Goal: Communication & Community: Answer question/provide support

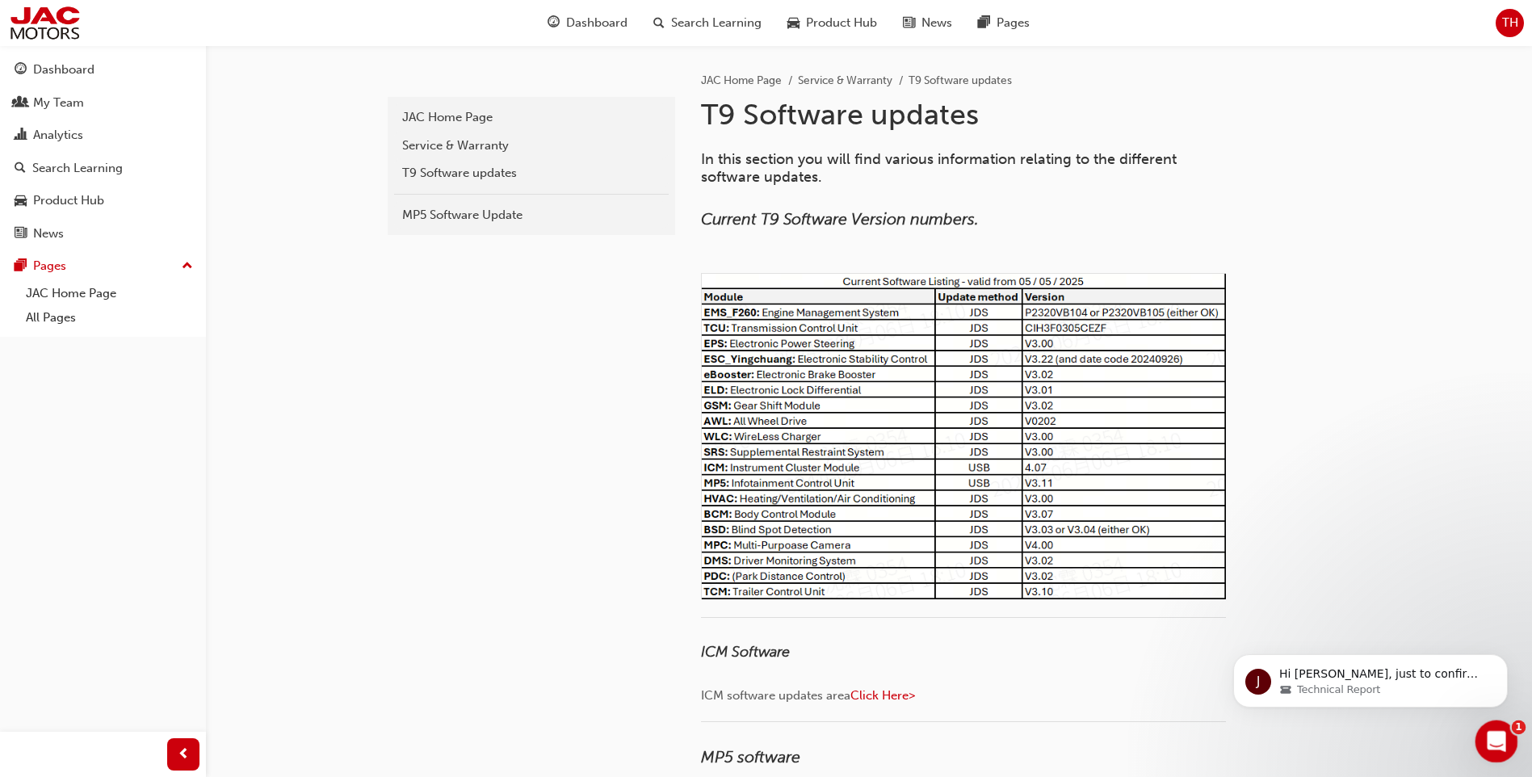
drag, startPoint x: 2950, startPoint y: 1460, endPoint x: 1488, endPoint y: 738, distance: 1630.7
click at [1486, 737] on icon "Open Intercom Messenger" at bounding box center [1495, 739] width 27 height 27
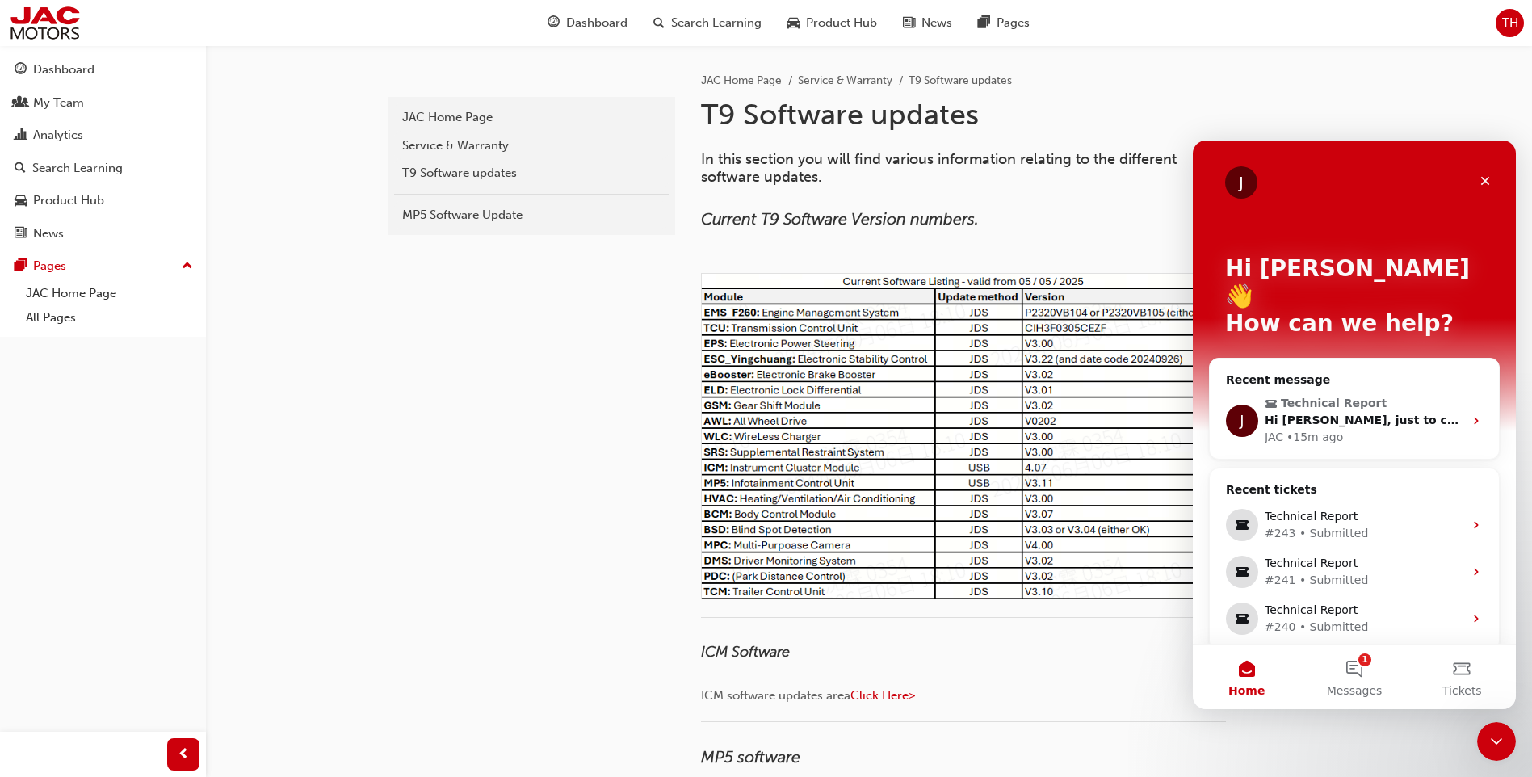
click at [1356, 372] on div "Recent message" at bounding box center [1354, 380] width 257 height 17
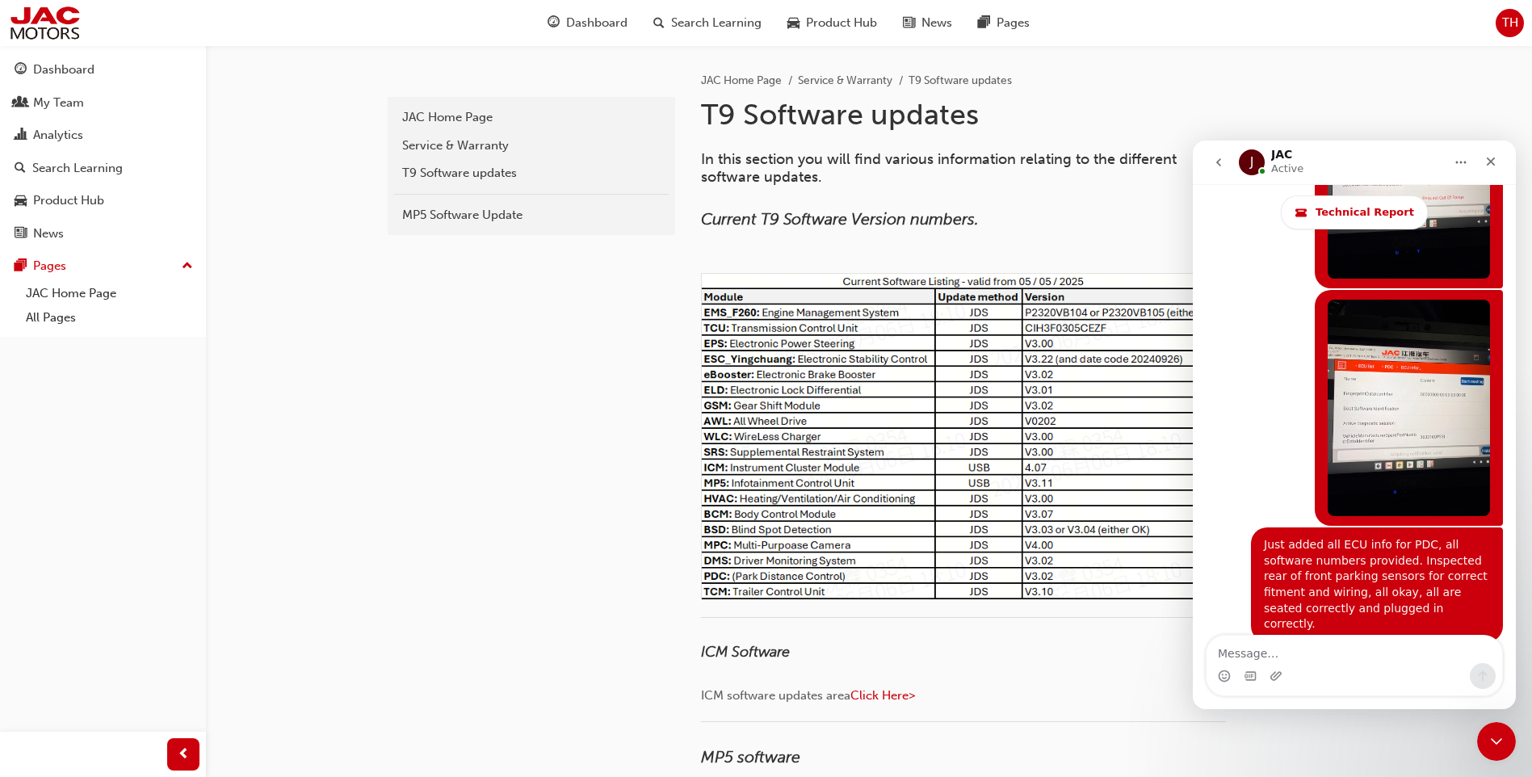
scroll to position [11026, 0]
click at [1259, 660] on textarea "Message…" at bounding box center [1355, 649] width 296 height 27
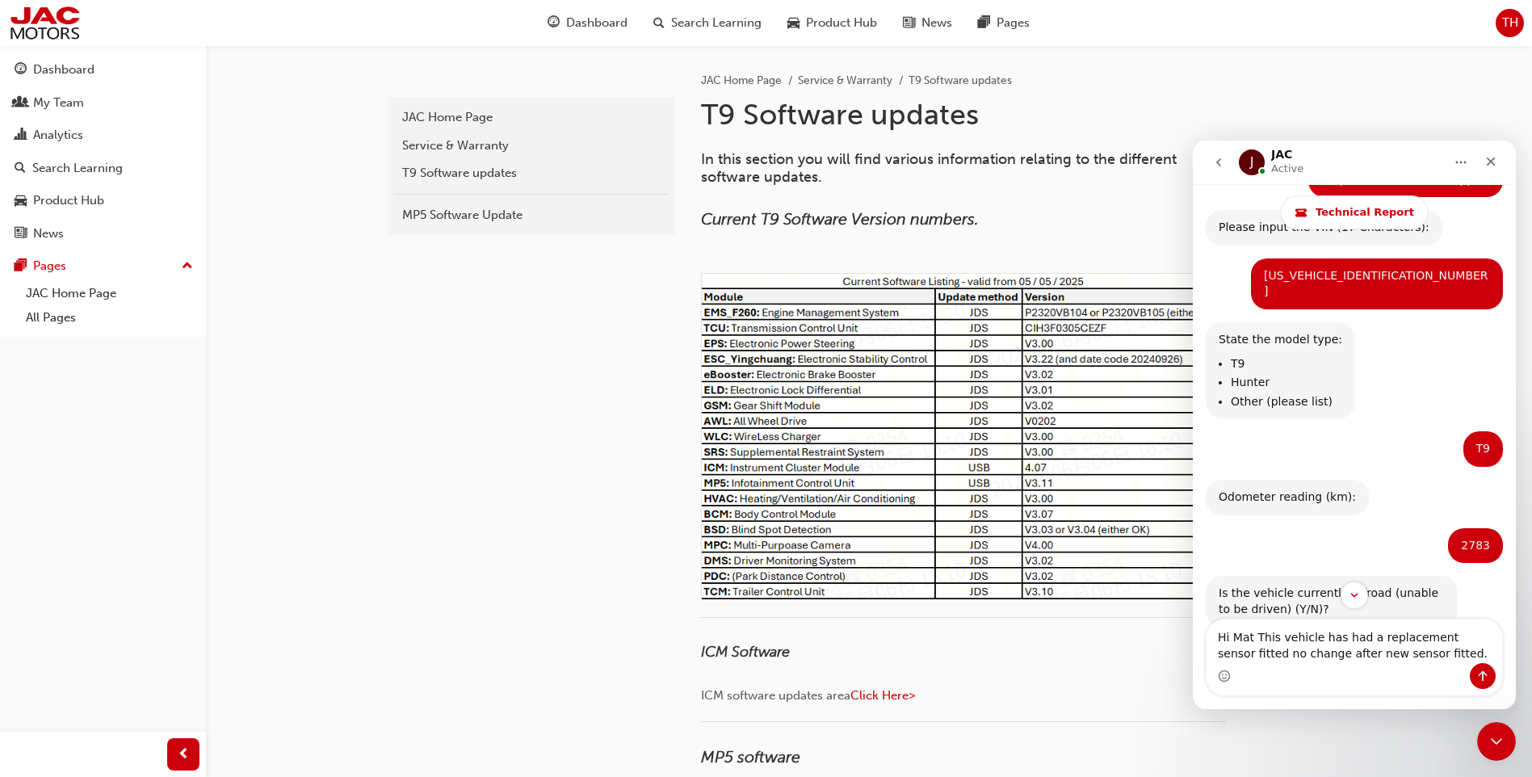
scroll to position [298, 0]
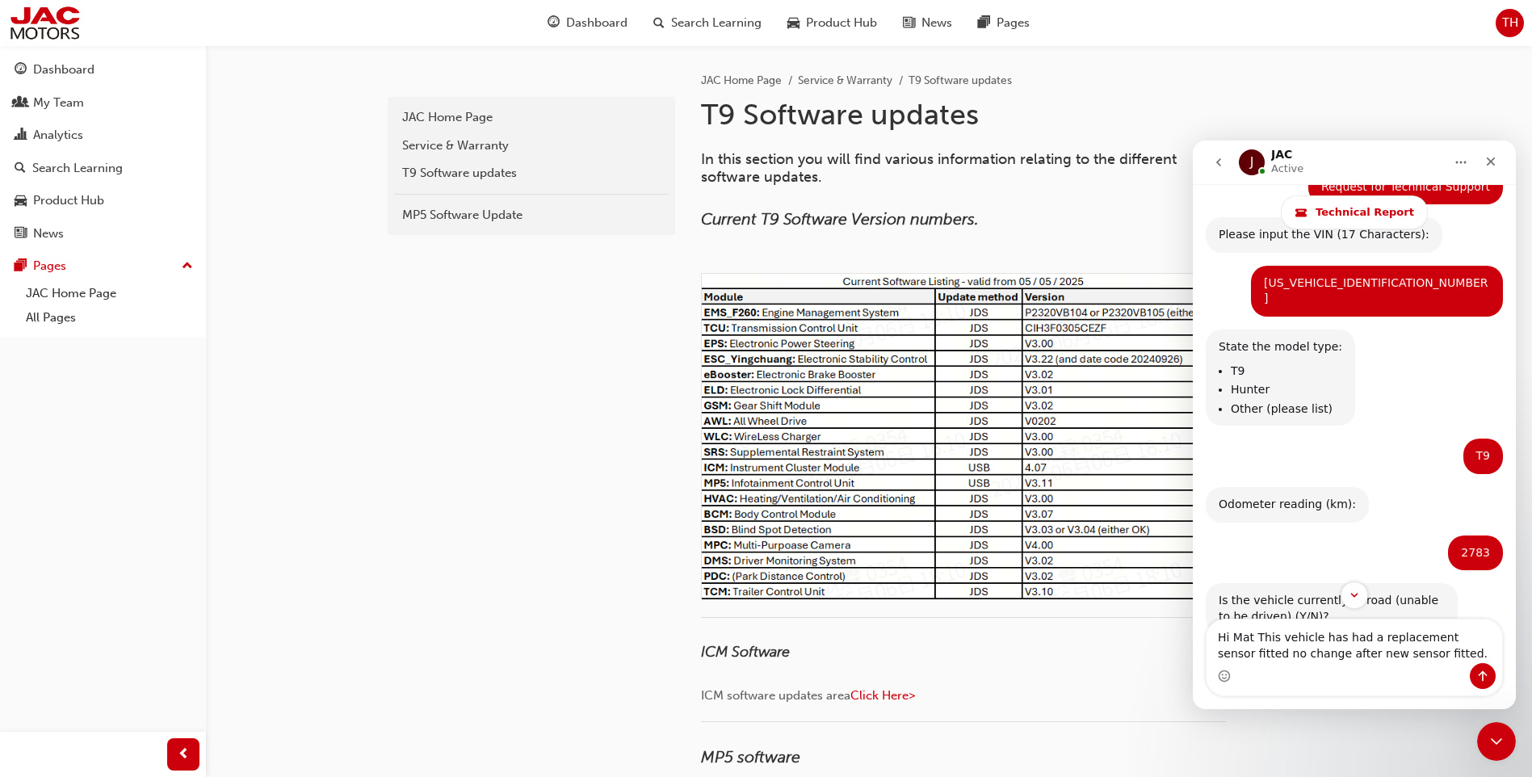
type textarea "Hi Mat This vehicle has had a replacement sensor fitted no change after new sen…"
click at [1434, 290] on div "[US_VEHICLE_IDENTIFICATION_NUMBER]" at bounding box center [1377, 291] width 226 height 32
click at [1435, 289] on div "[US_VEHICLE_IDENTIFICATION_NUMBER]" at bounding box center [1377, 291] width 226 height 32
copy div "[US_VEHICLE_IDENTIFICATION_NUMBER]"
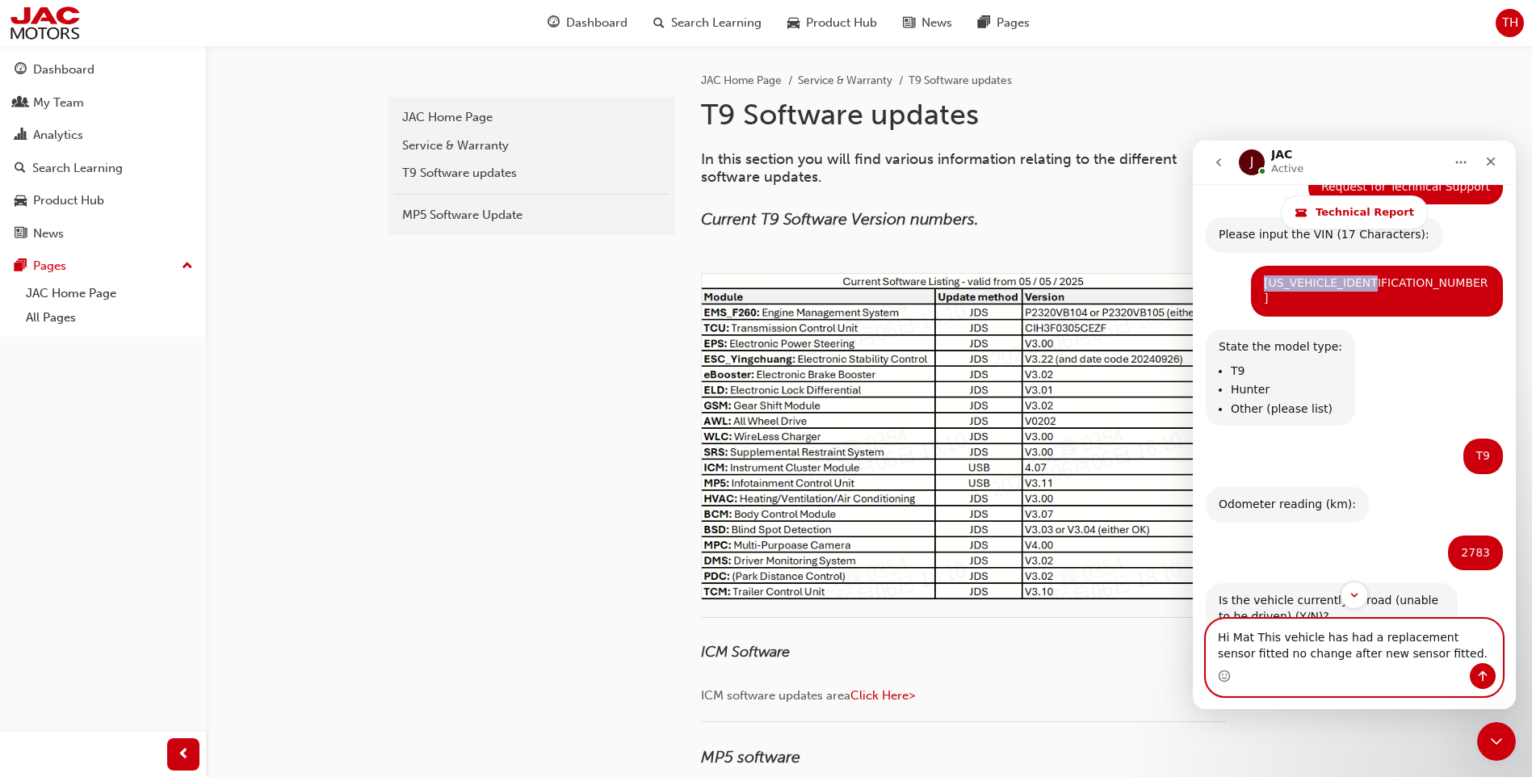
click at [1391, 651] on textarea "Hi Mat This vehicle has had a replacement sensor fitted no change after new sen…" at bounding box center [1355, 642] width 296 height 44
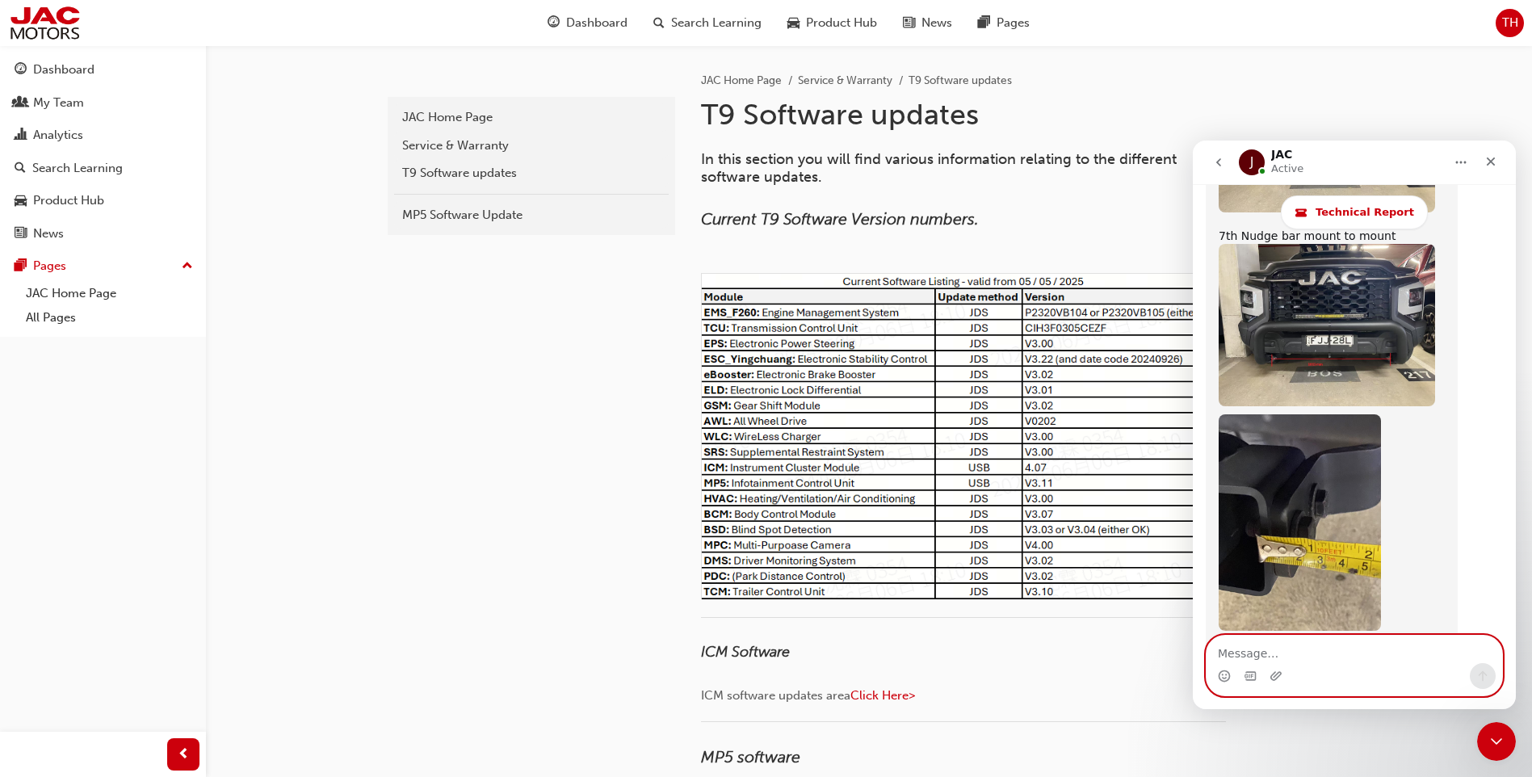
scroll to position [11106, 0]
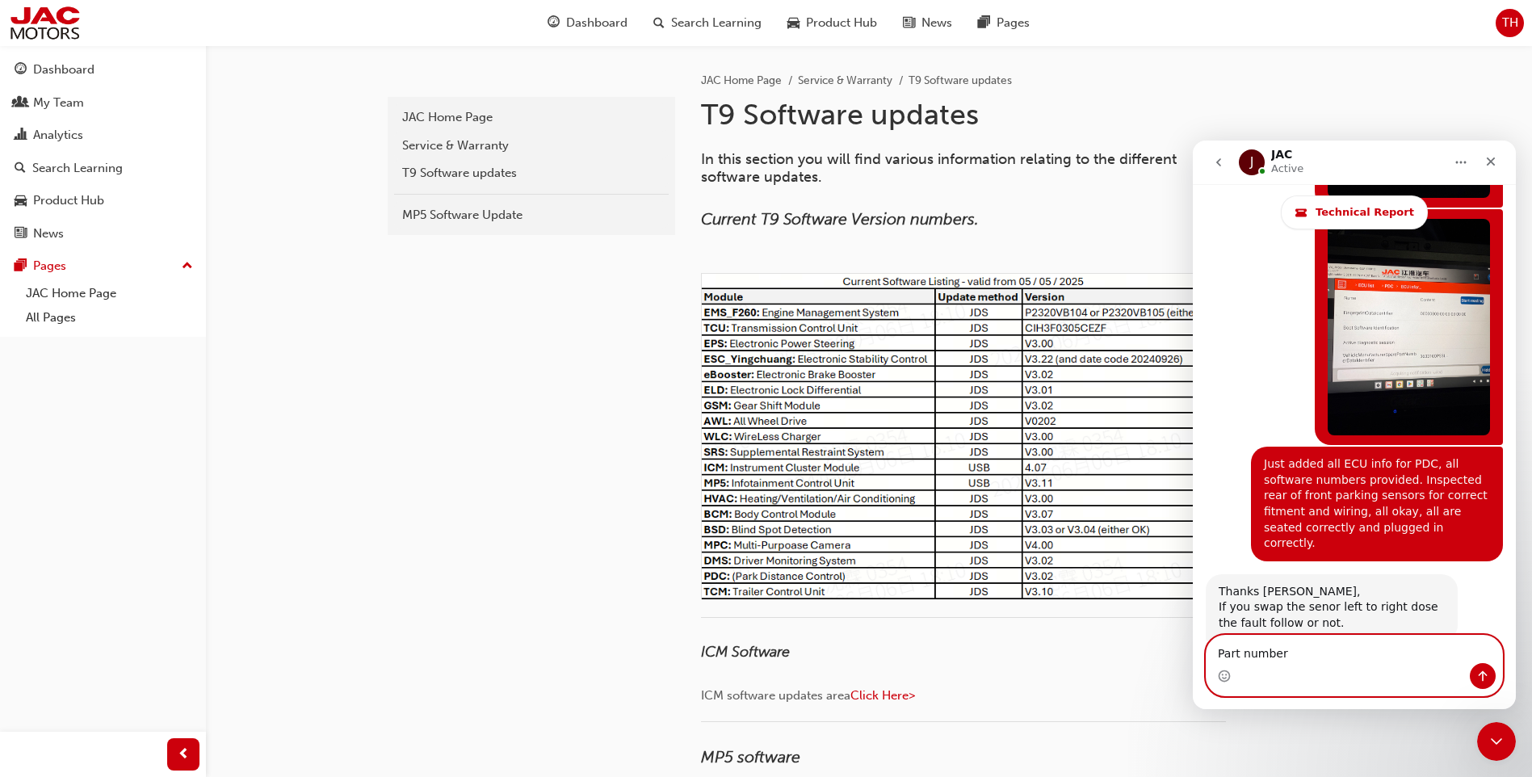
paste textarea "3603200P33LL"
type textarea "Part number 3603200P33LL"
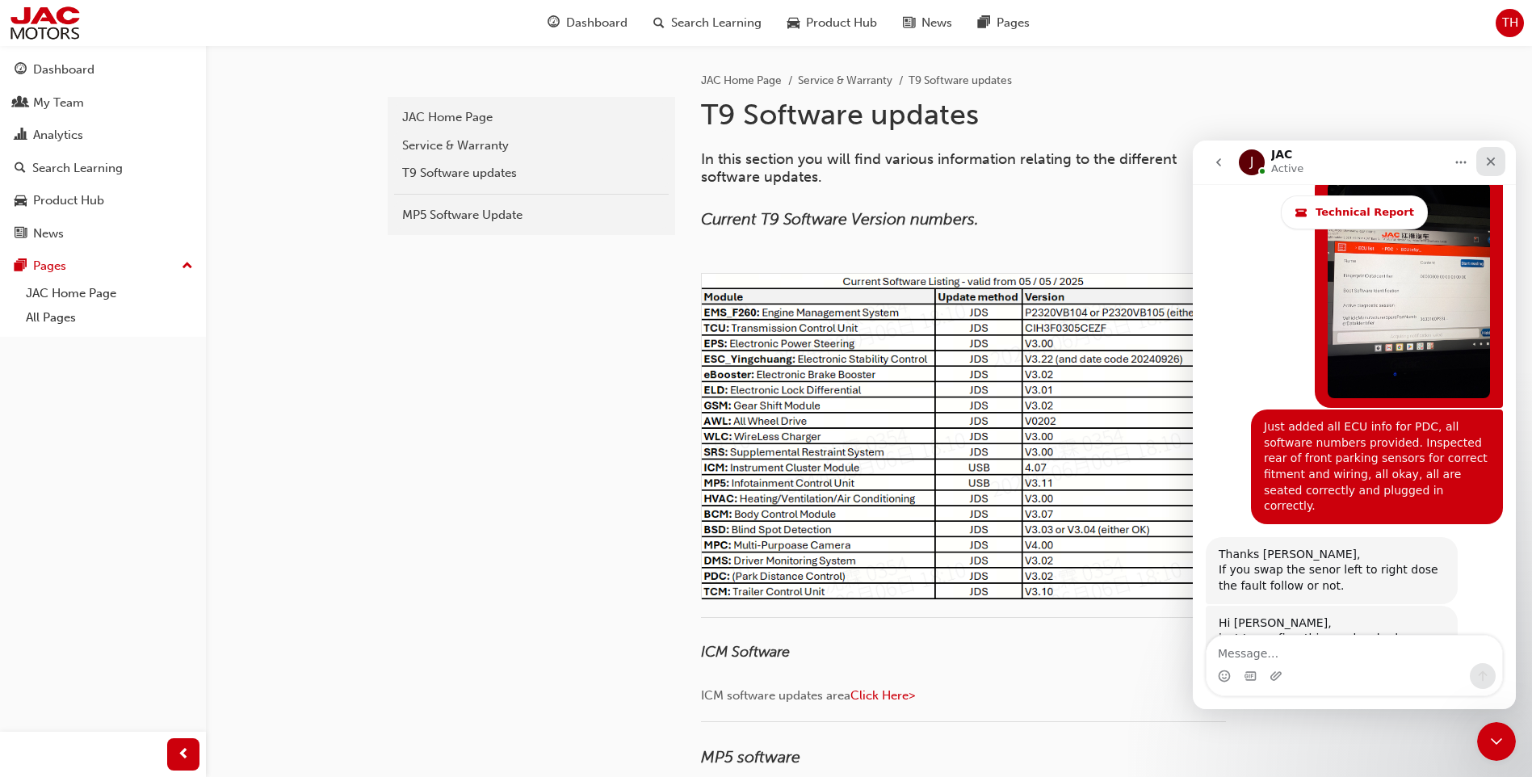
click at [1489, 156] on icon "Close" at bounding box center [1491, 161] width 13 height 13
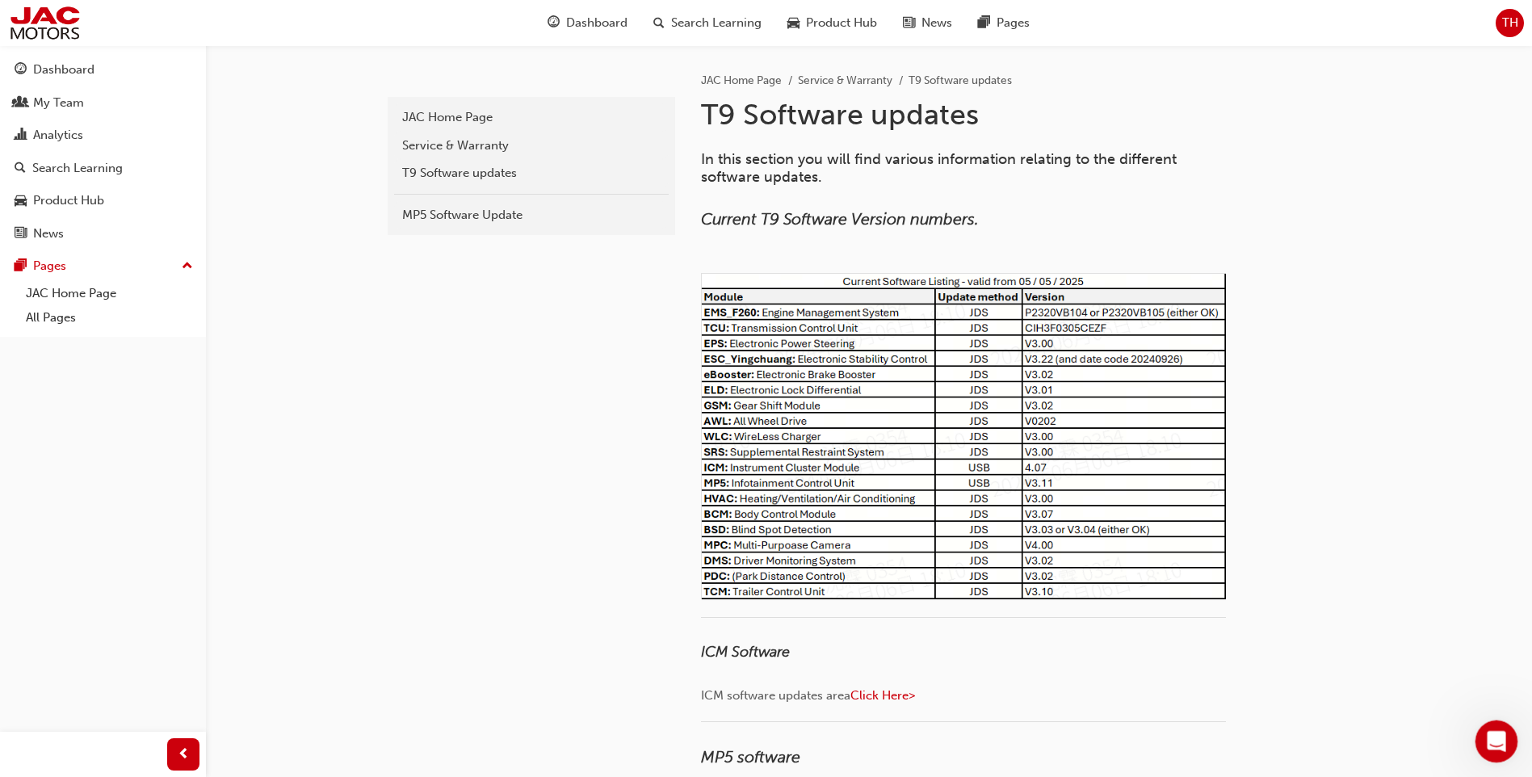
scroll to position [10997, 0]
click at [1486, 744] on icon "Open Intercom Messenger" at bounding box center [1495, 739] width 27 height 27
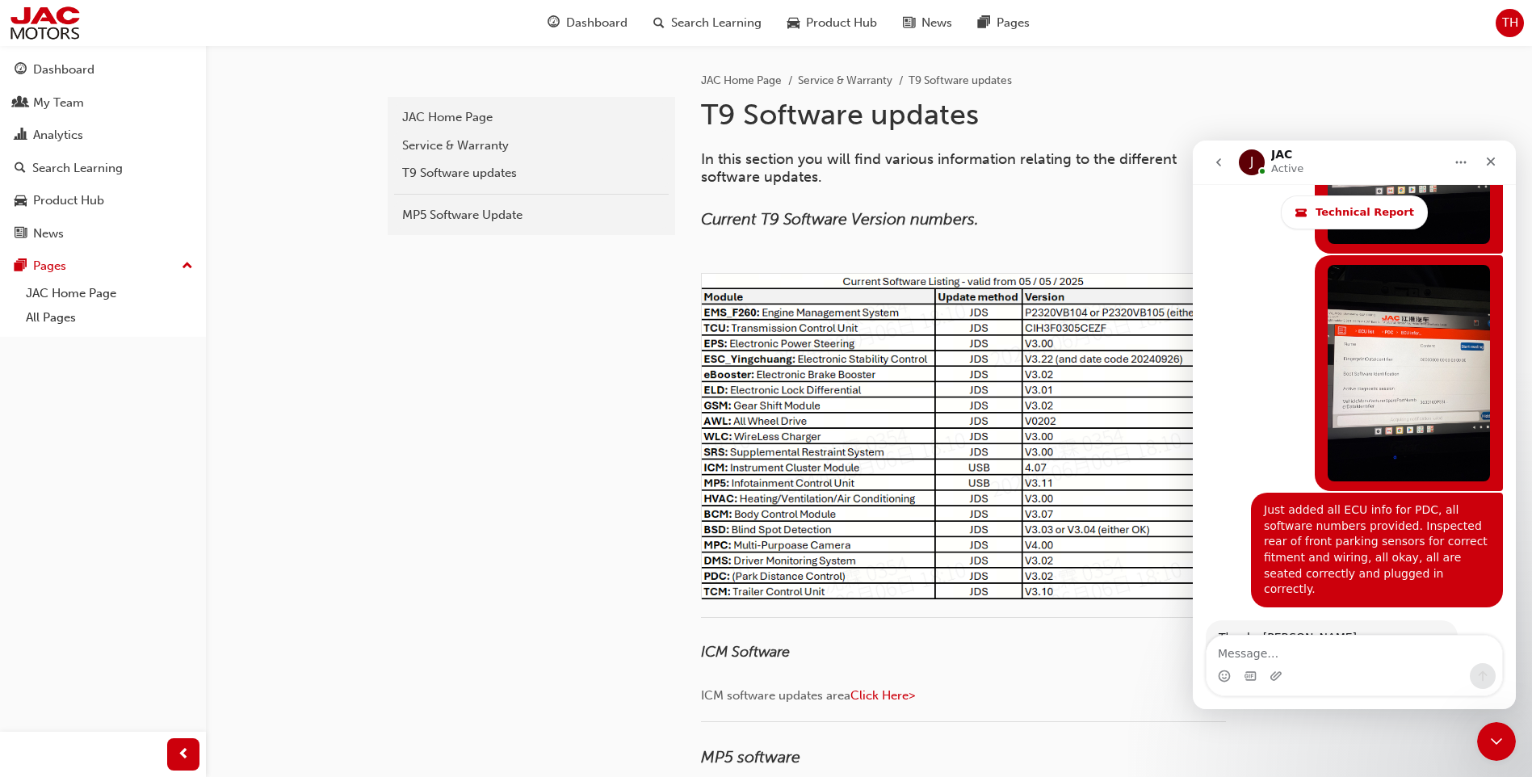
scroll to position [11143, 0]
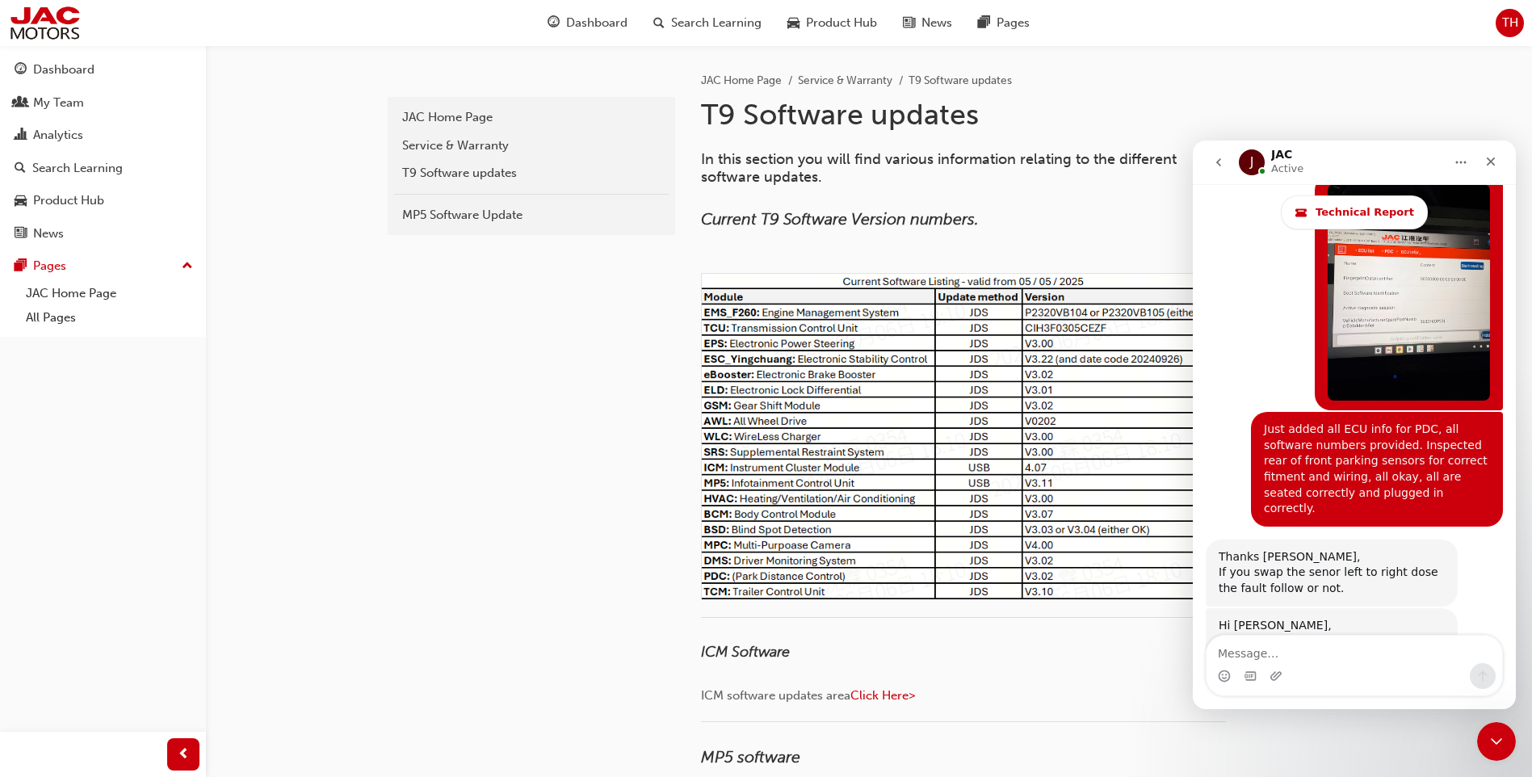
click at [1225, 167] on button "go back" at bounding box center [1219, 162] width 31 height 31
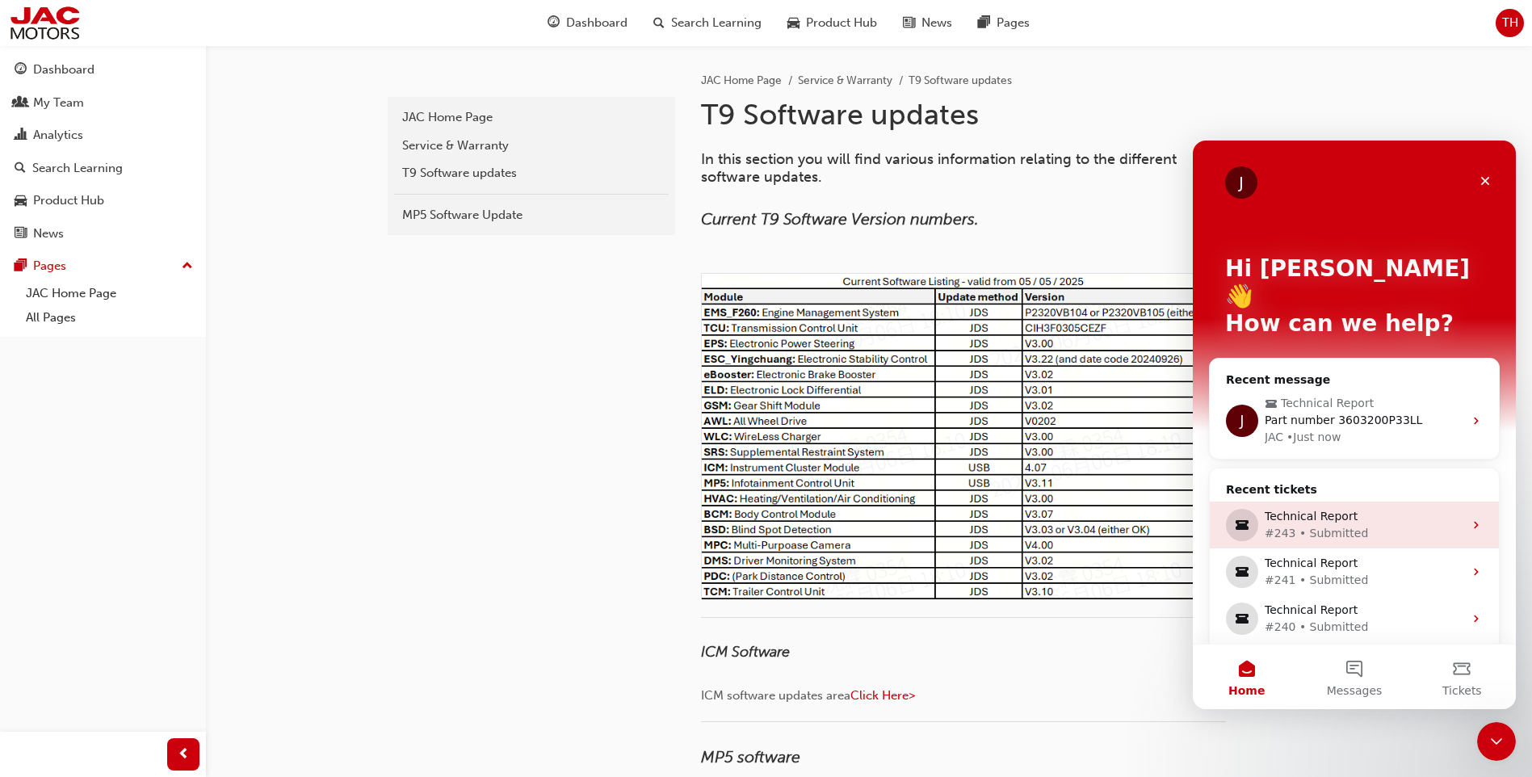
click at [1308, 508] on div "Technical Report" at bounding box center [1364, 516] width 199 height 17
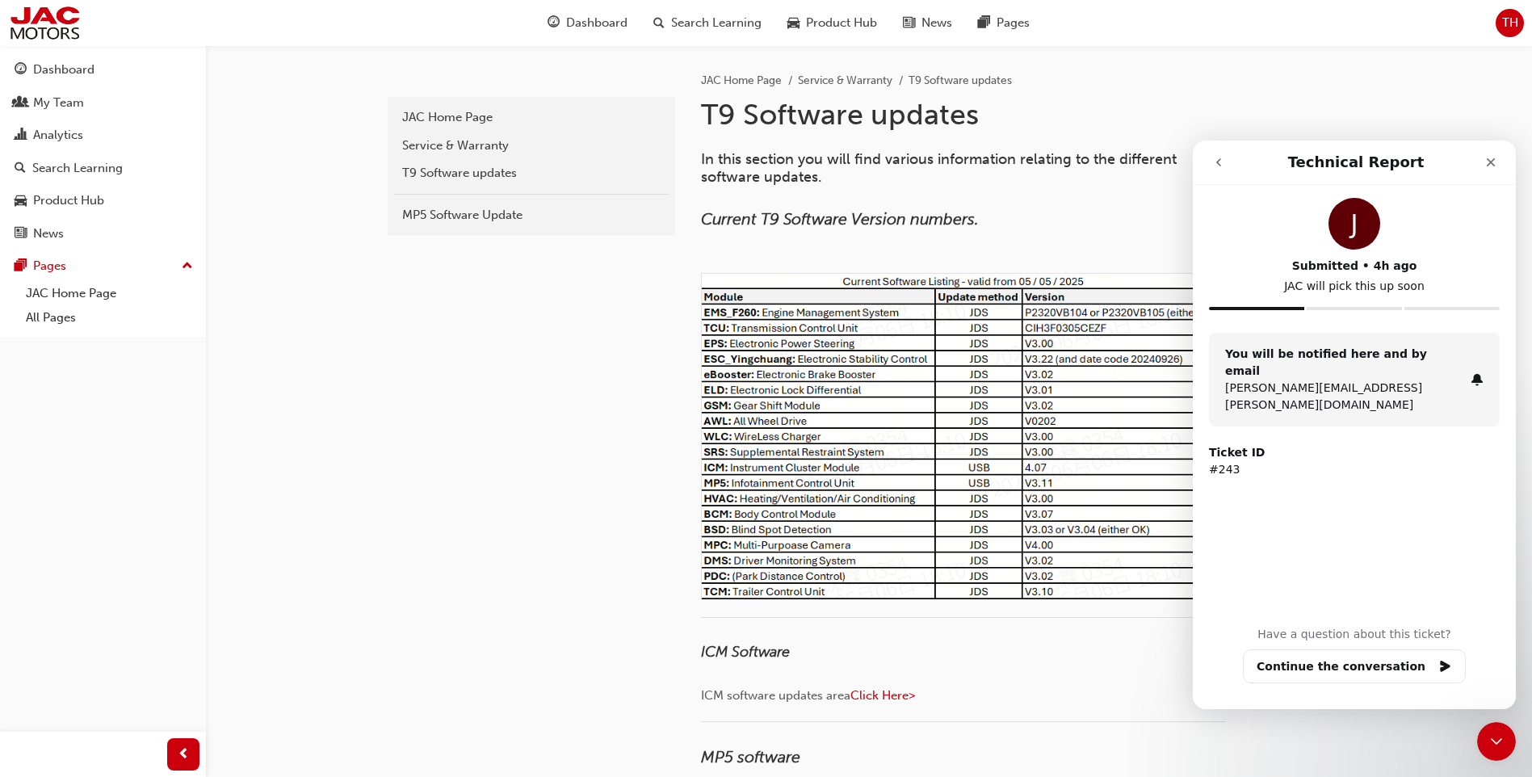
click at [1366, 308] on div "Intercom messenger" at bounding box center [1354, 308] width 95 height 3
click at [1411, 305] on div "J Submitted • 4h ago JAC will pick this up soon" at bounding box center [1354, 265] width 291 height 135
click at [1371, 308] on div "Intercom messenger" at bounding box center [1354, 308] width 95 height 3
click at [1220, 156] on icon "go back" at bounding box center [1219, 162] width 13 height 13
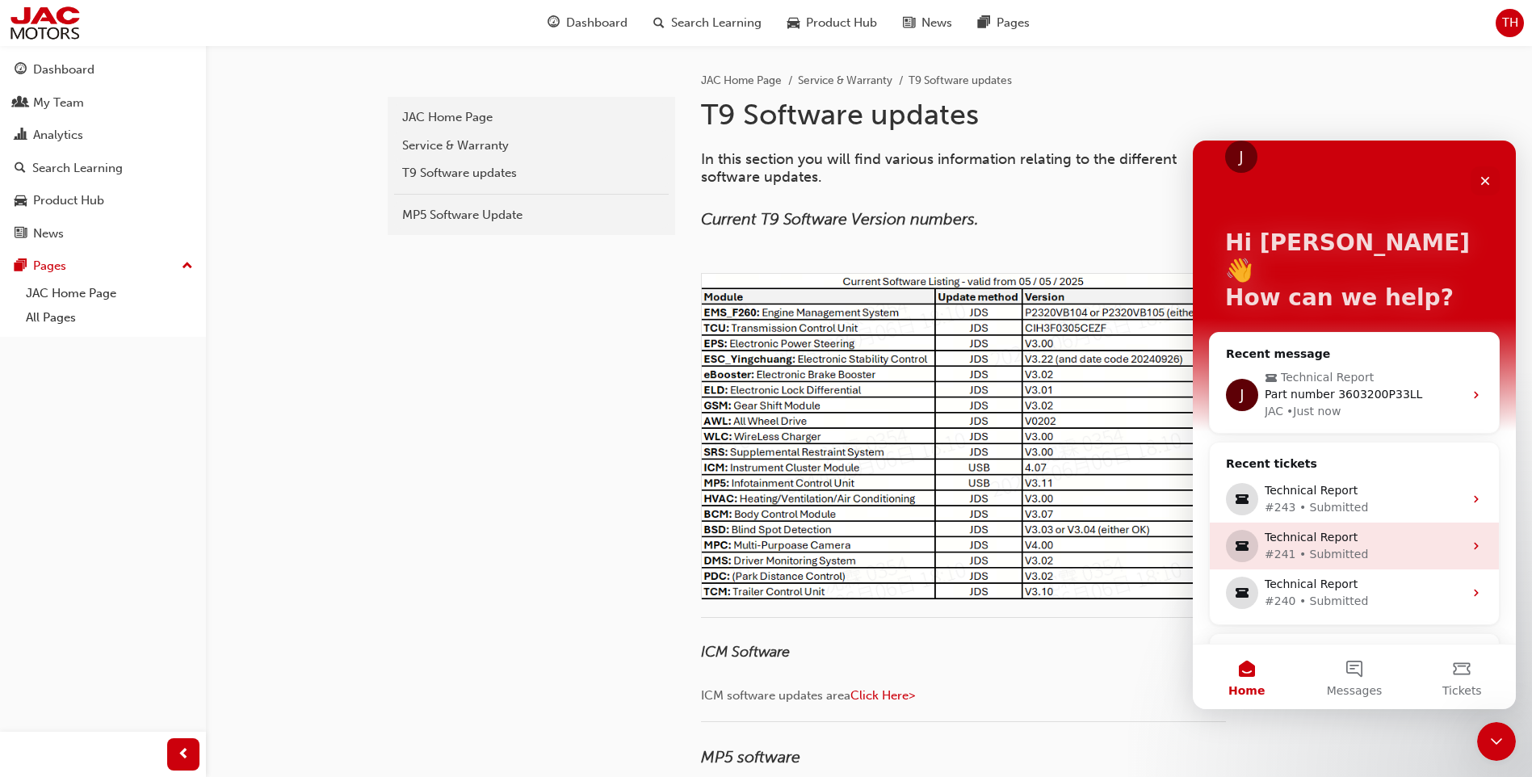
scroll to position [40, 0]
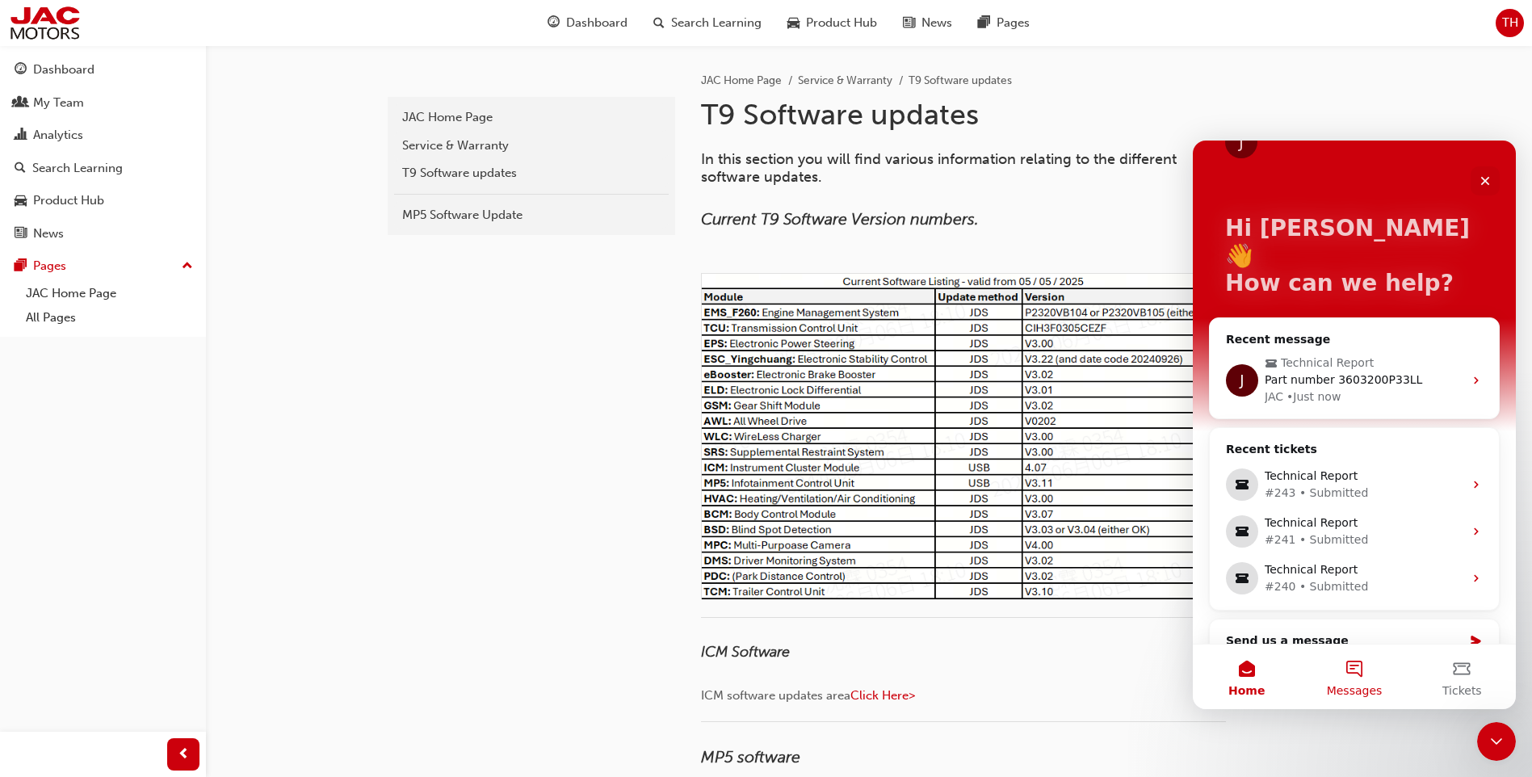
click at [1368, 700] on button "Messages" at bounding box center [1354, 677] width 107 height 65
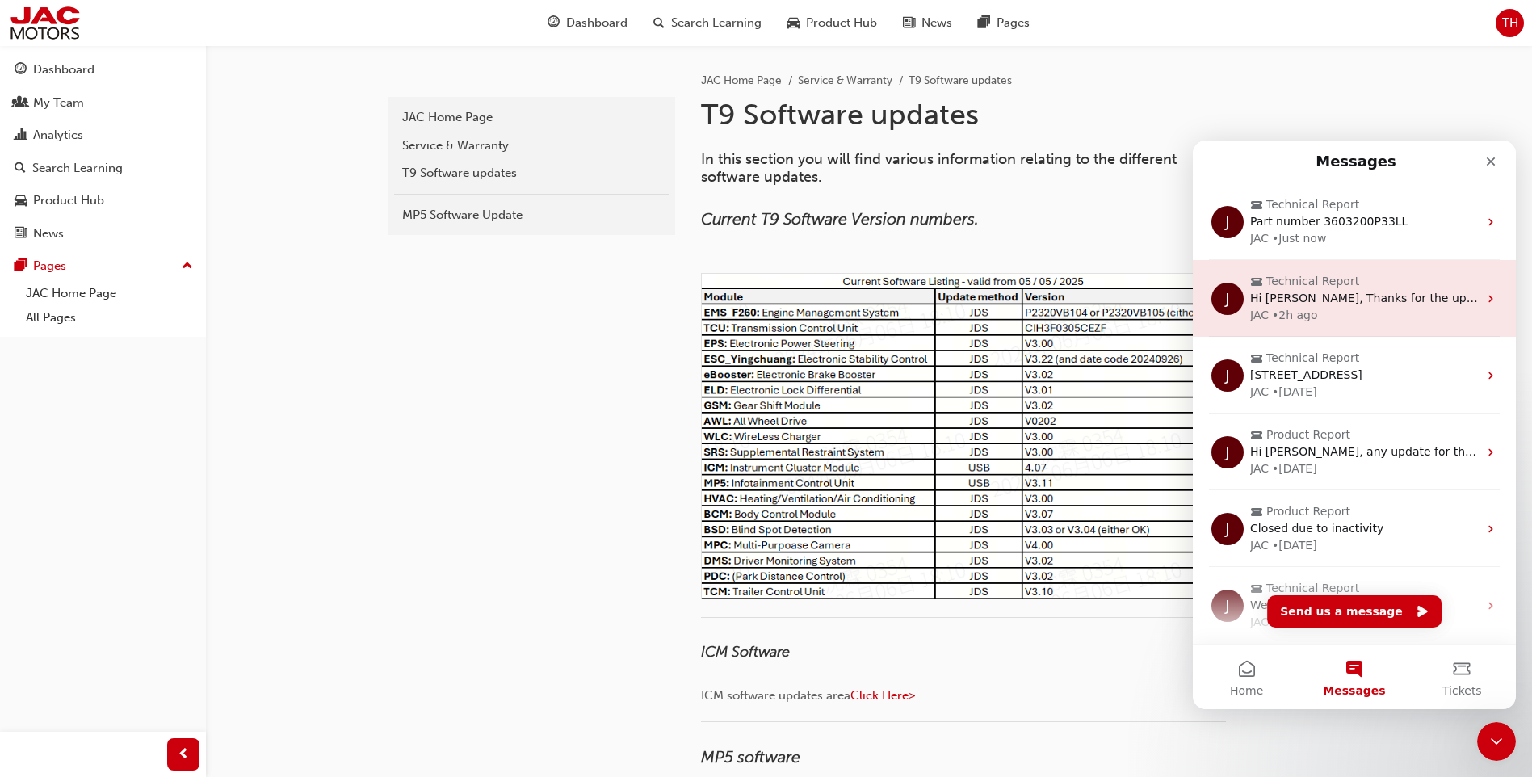
click at [1388, 306] on div "Hi [PERSON_NAME], Thanks for the updates, Has the sensor been replaced on this …" at bounding box center [1364, 298] width 228 height 17
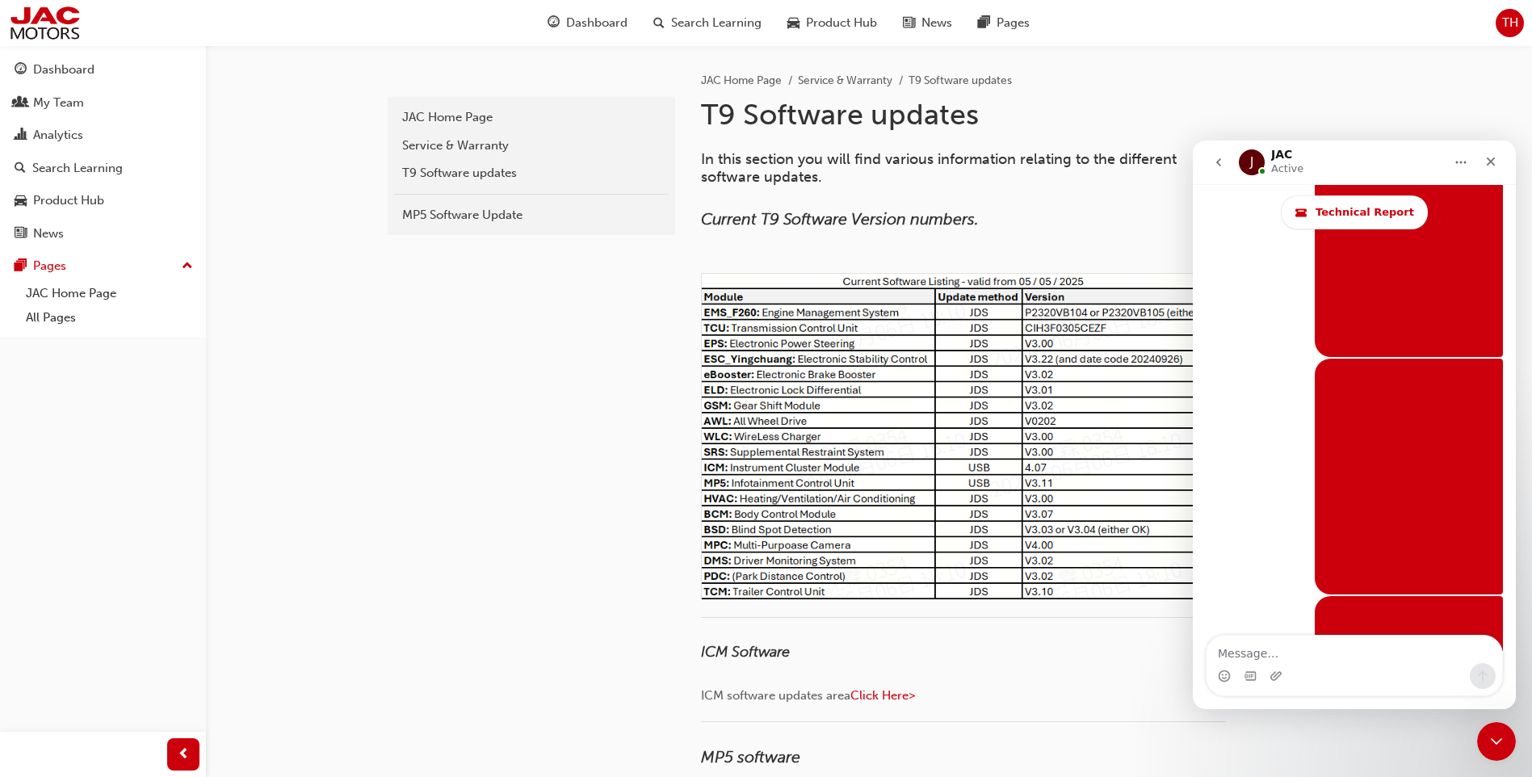
scroll to position [6811, 0]
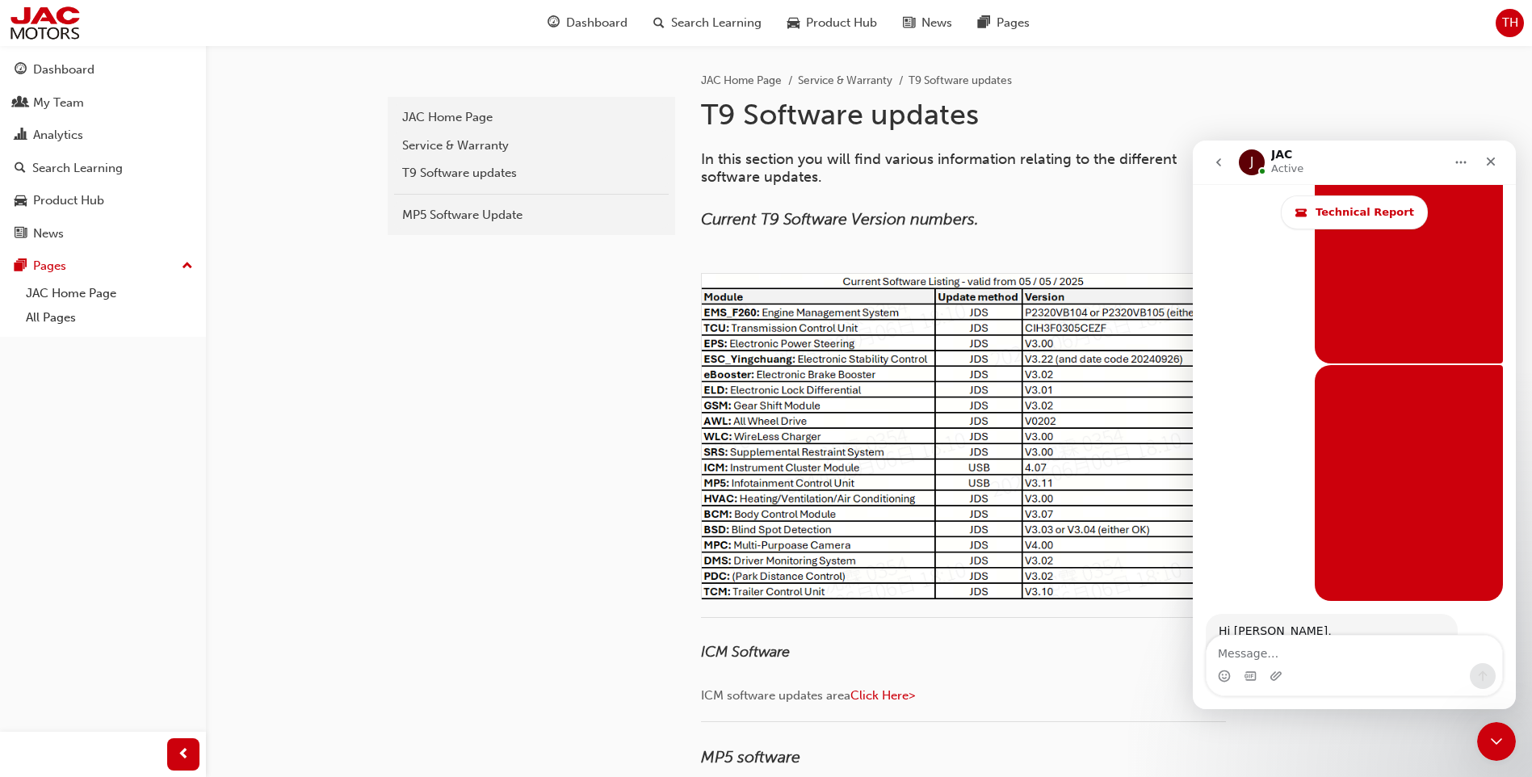
click at [1307, 647] on textarea "Message…" at bounding box center [1355, 649] width 296 height 27
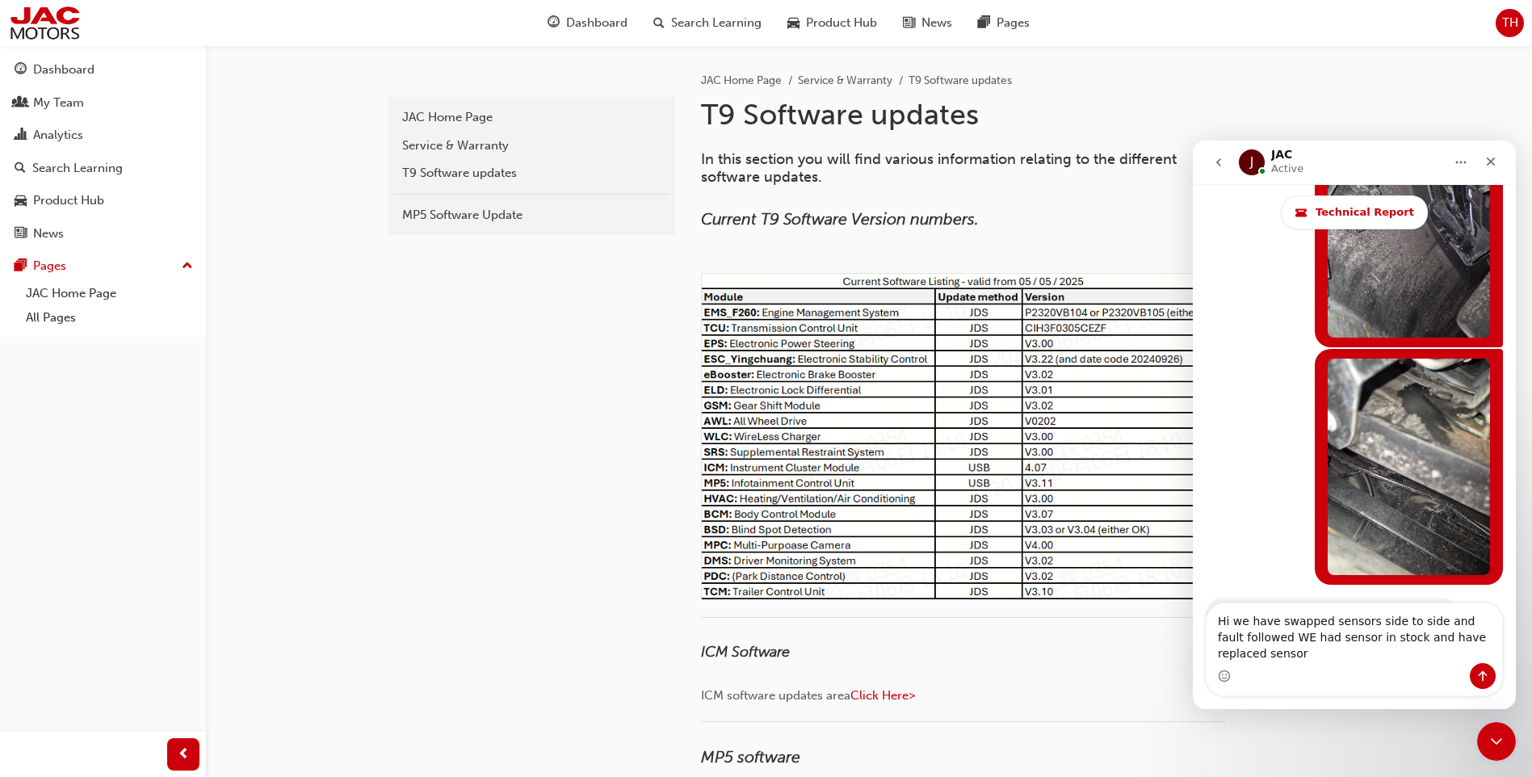
scroll to position [6844, 0]
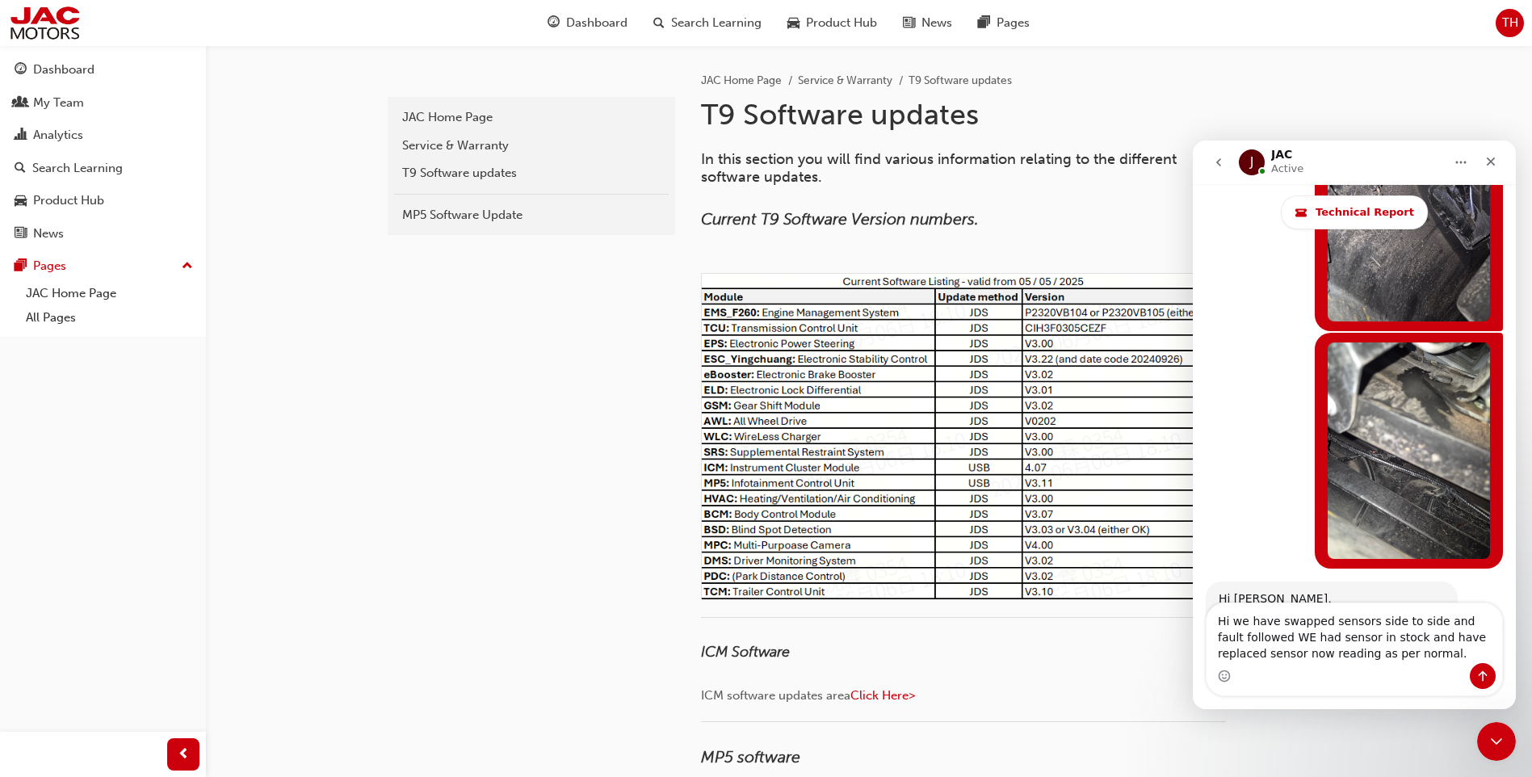
type textarea "Hi we have swapped sensors side to side and fault followed WE had sensor in sto…"
click at [1477, 680] on icon "Send a message…" at bounding box center [1483, 676] width 13 height 13
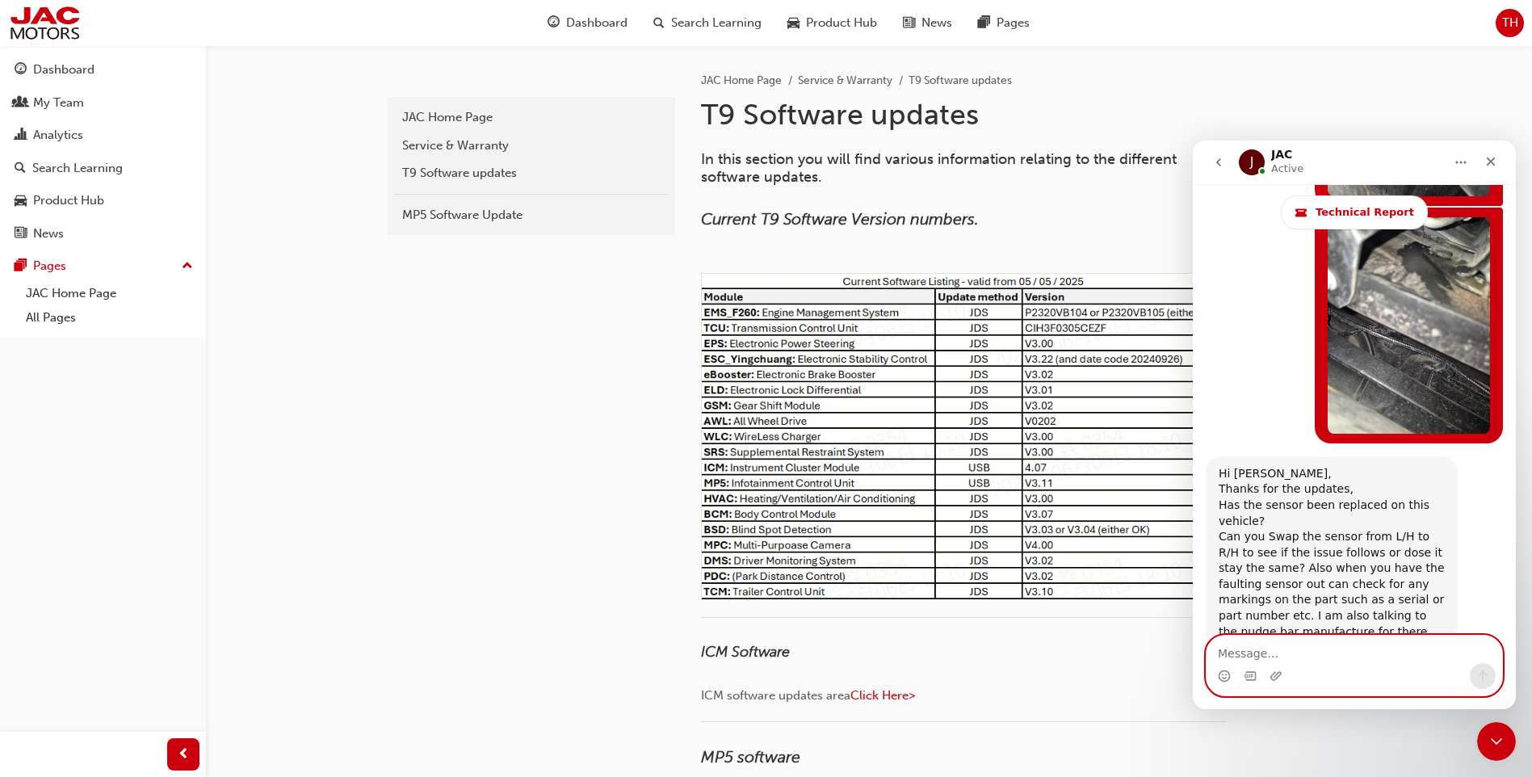
scroll to position [6971, 0]
click at [1250, 652] on textarea "Message…" at bounding box center [1355, 649] width 296 height 27
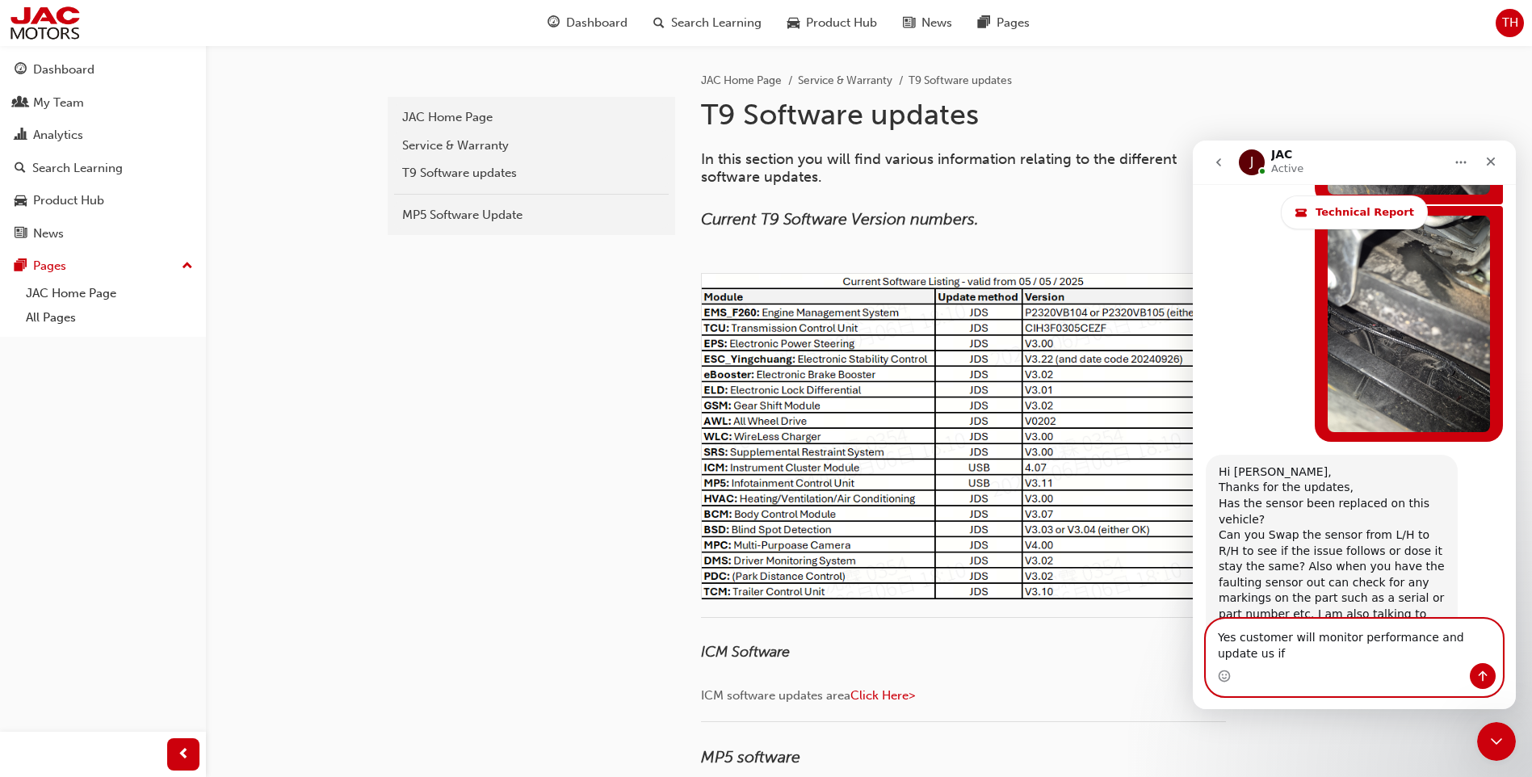
scroll to position [6987, 0]
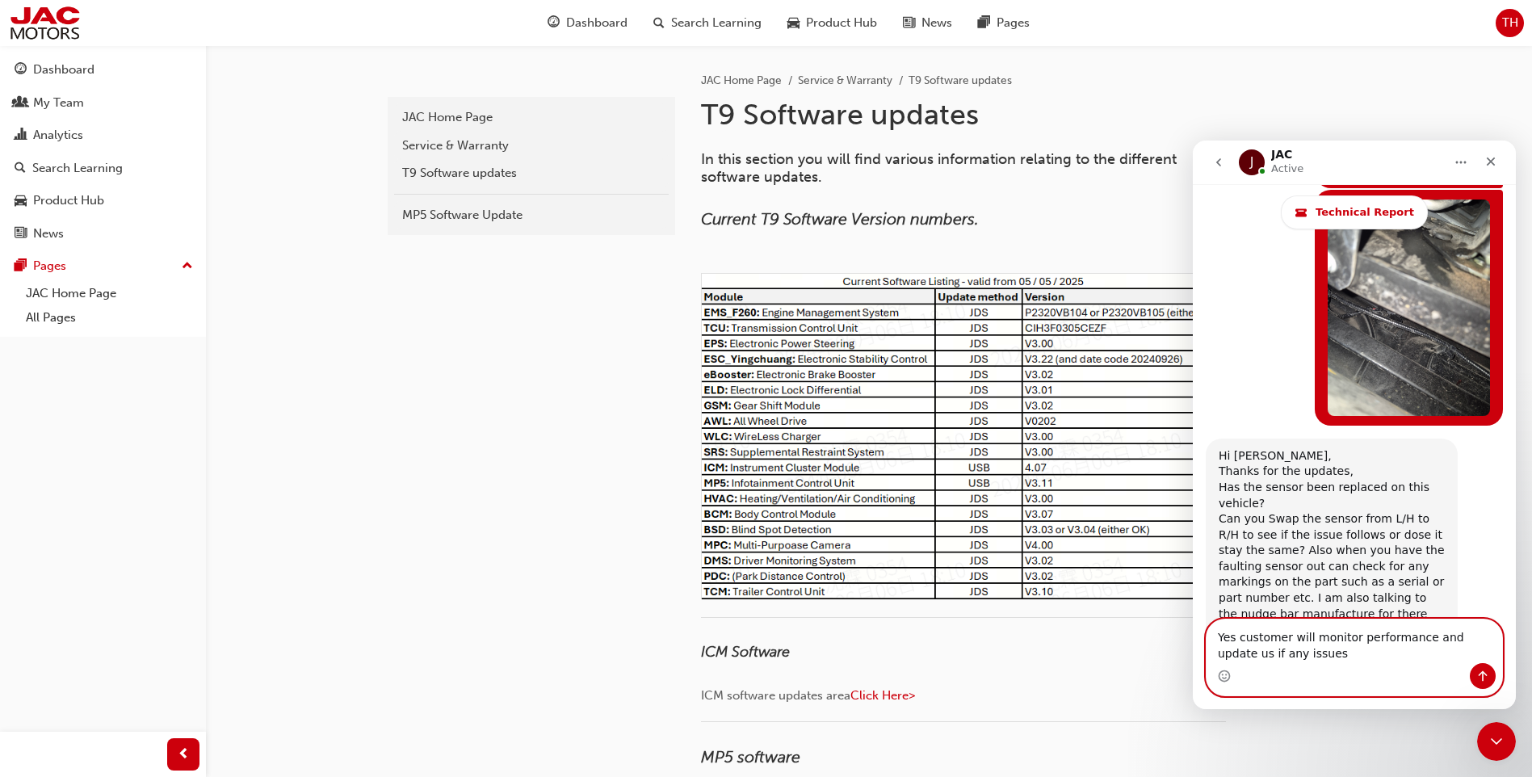
type textarea "Yes customer will monitor performance and update us if any issues"
click at [1485, 683] on button "Send a message…" at bounding box center [1483, 676] width 26 height 26
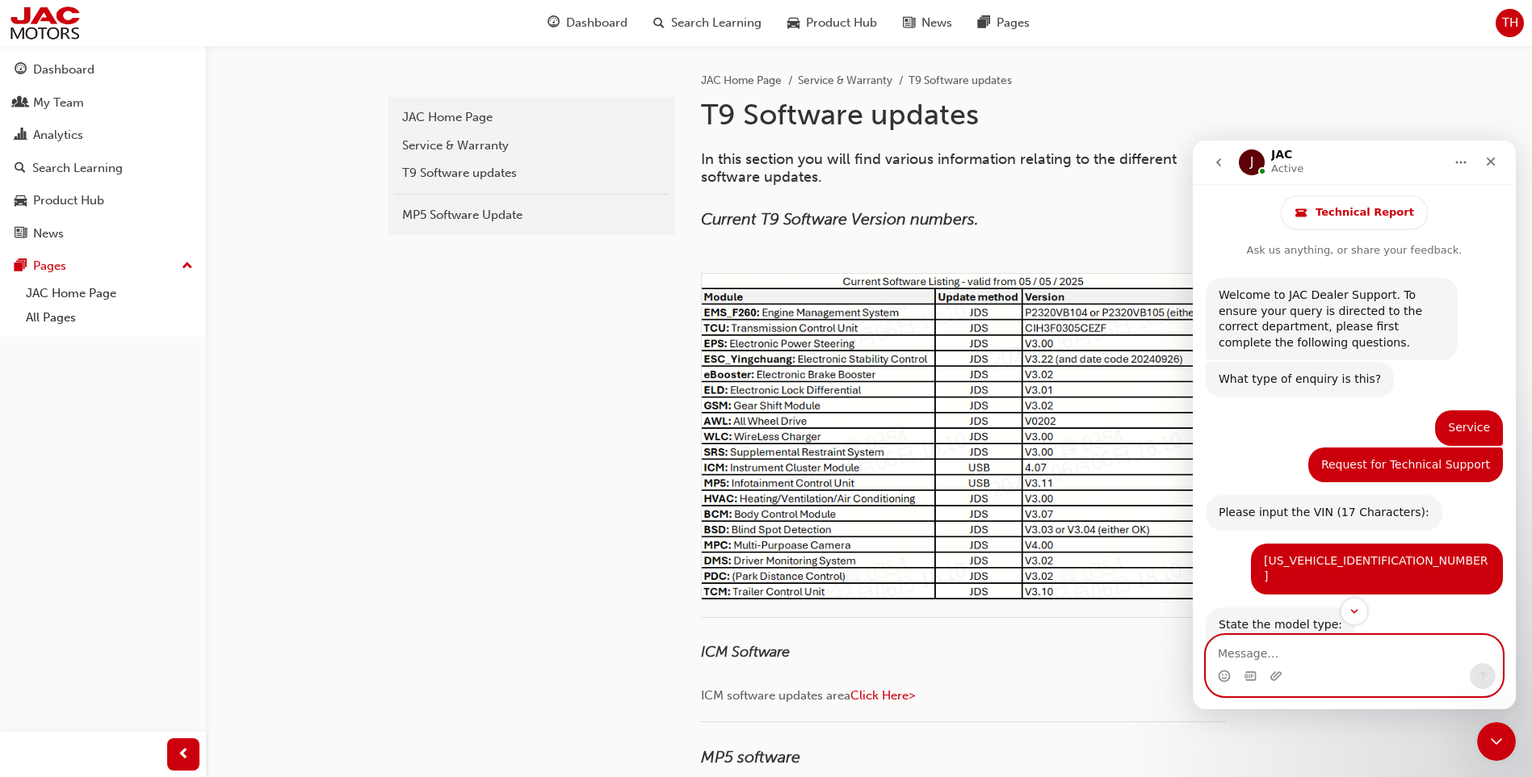
scroll to position [0, 0]
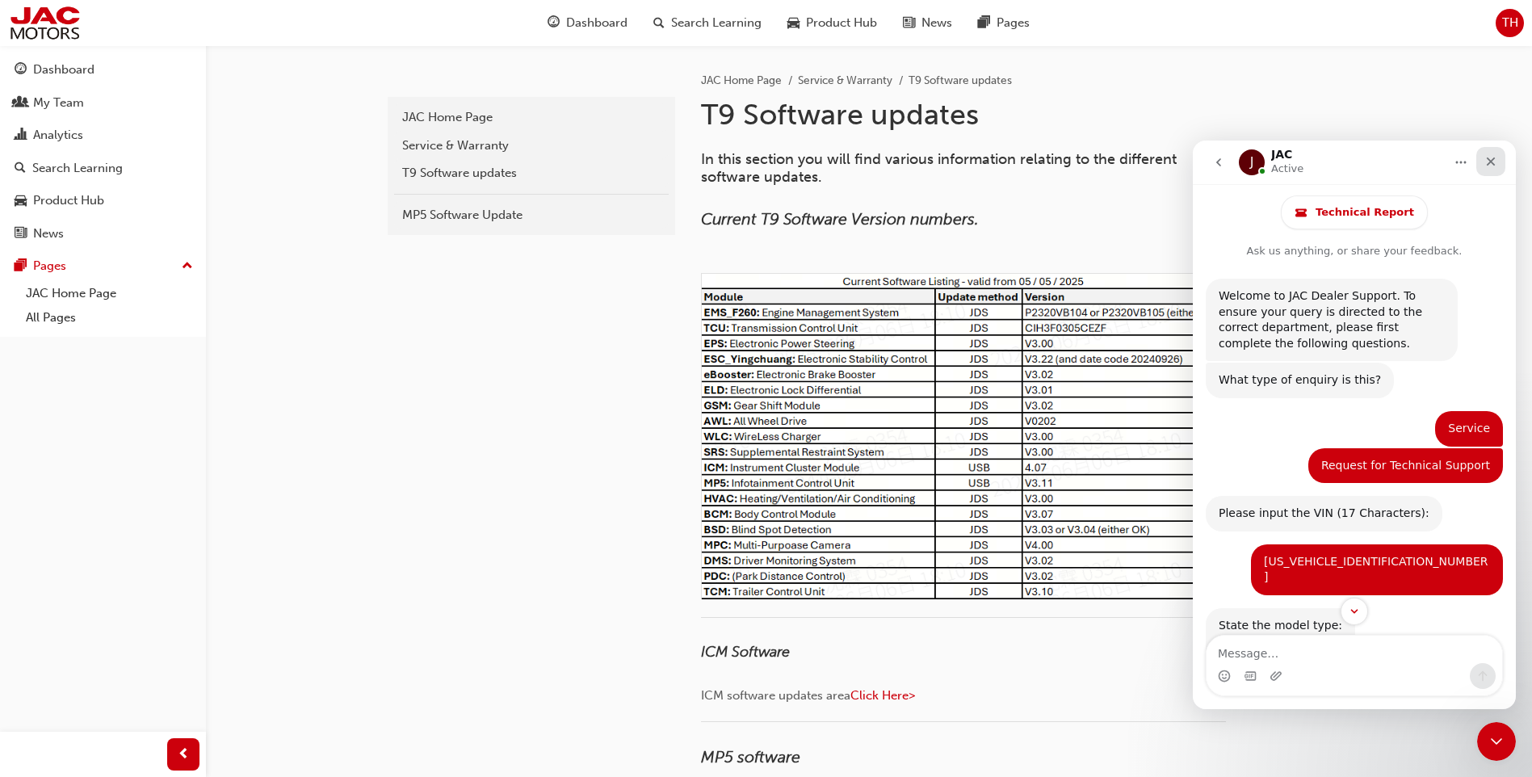
drag, startPoint x: 1490, startPoint y: 158, endPoint x: 2679, endPoint y: 301, distance: 1197.7
click at [1490, 158] on icon "Close" at bounding box center [1491, 161] width 13 height 13
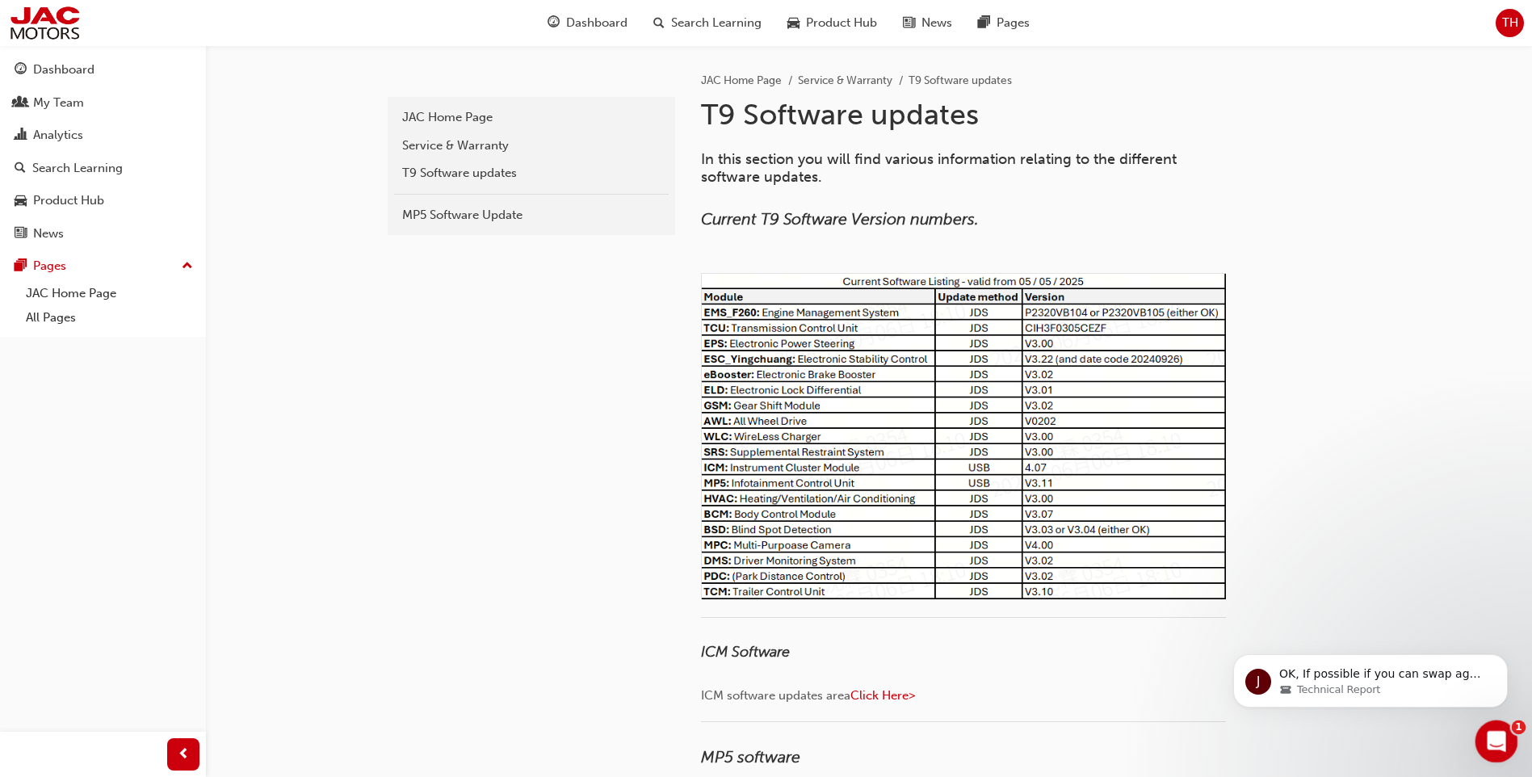
click at [1496, 742] on icon "Open Intercom Messenger" at bounding box center [1495, 739] width 27 height 27
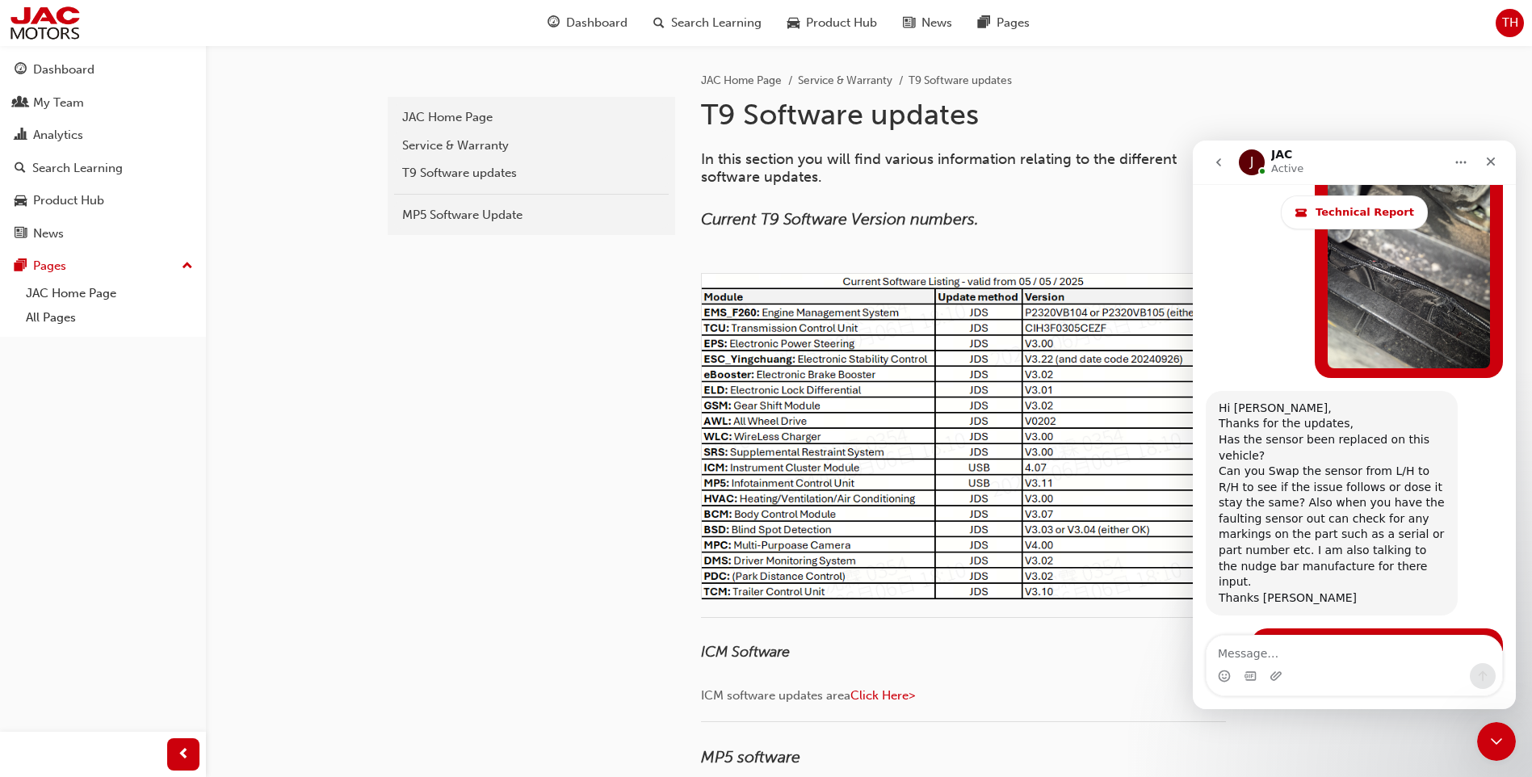
scroll to position [7074, 0]
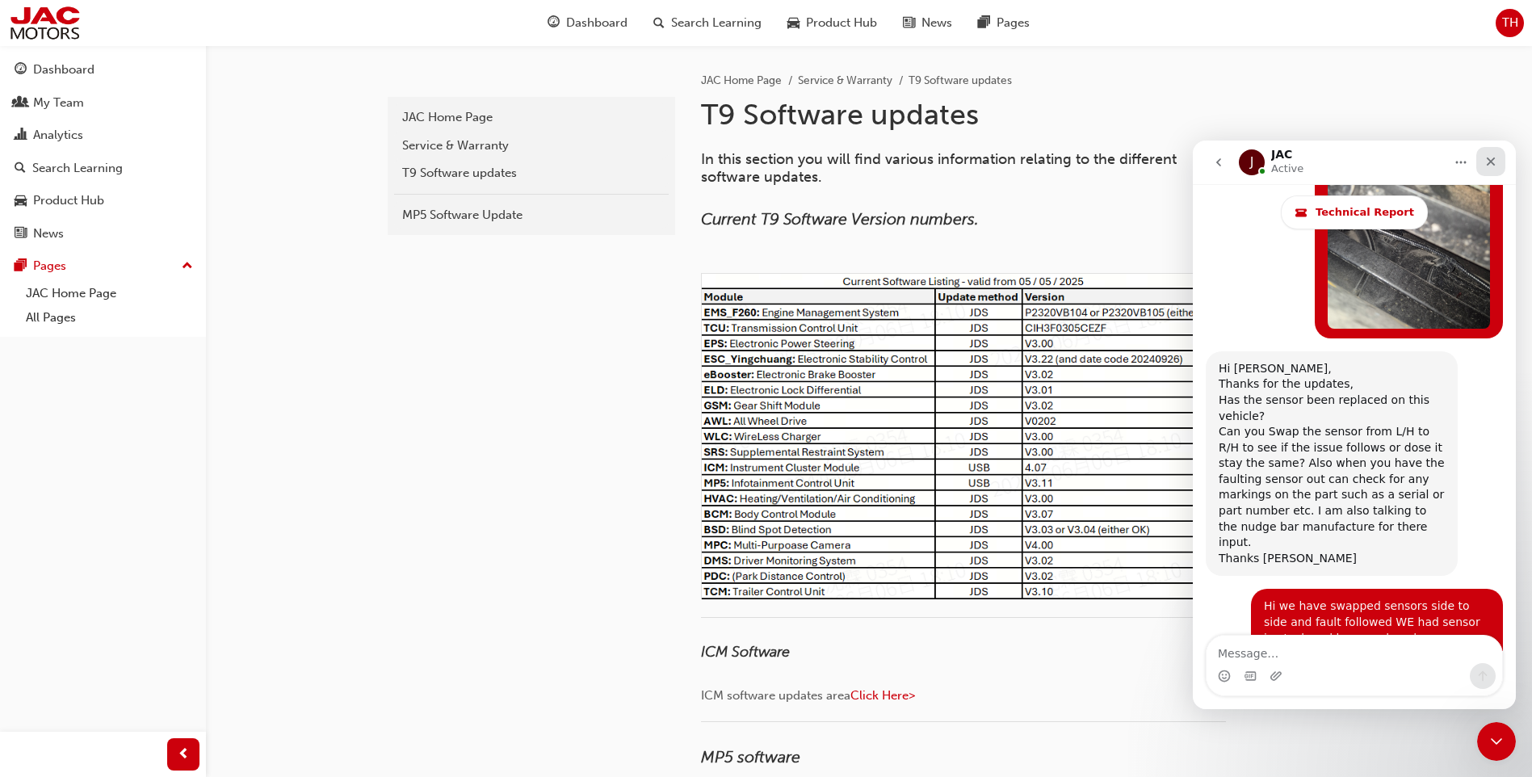
click at [1498, 158] on div "Close" at bounding box center [1491, 161] width 29 height 29
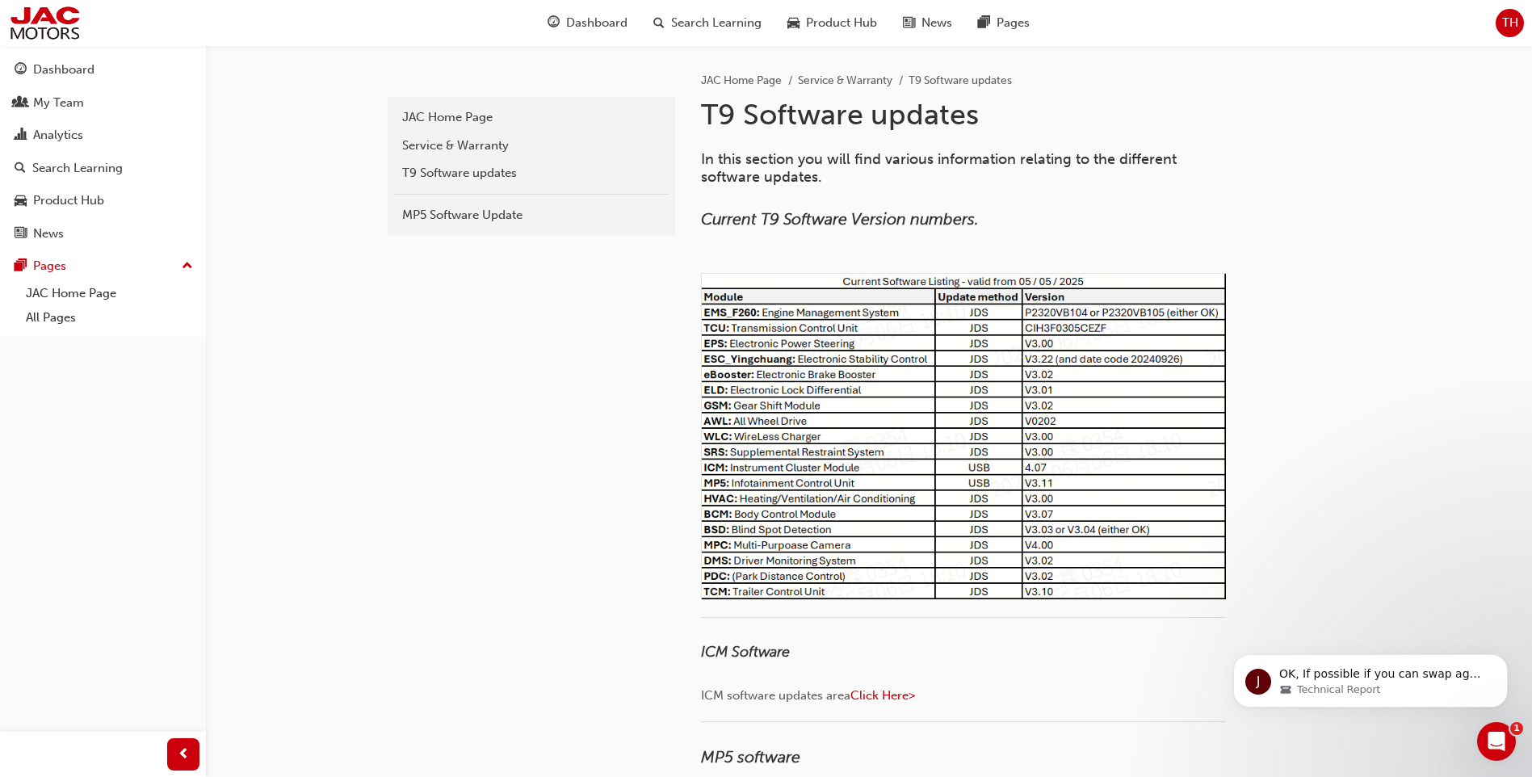
scroll to position [0, 0]
click at [1487, 742] on icon "Open Intercom Messenger" at bounding box center [1495, 739] width 27 height 27
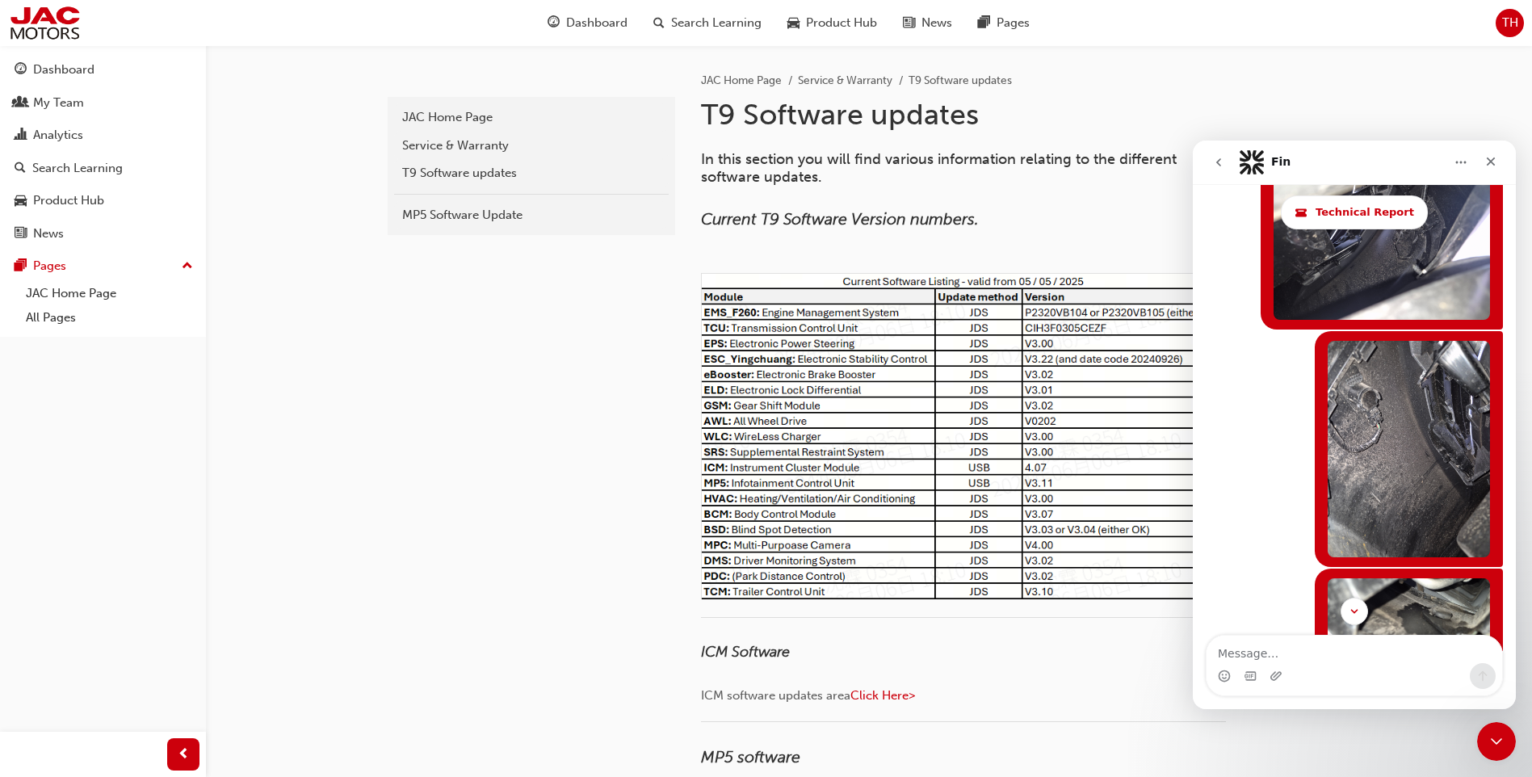
scroll to position [7074, 0]
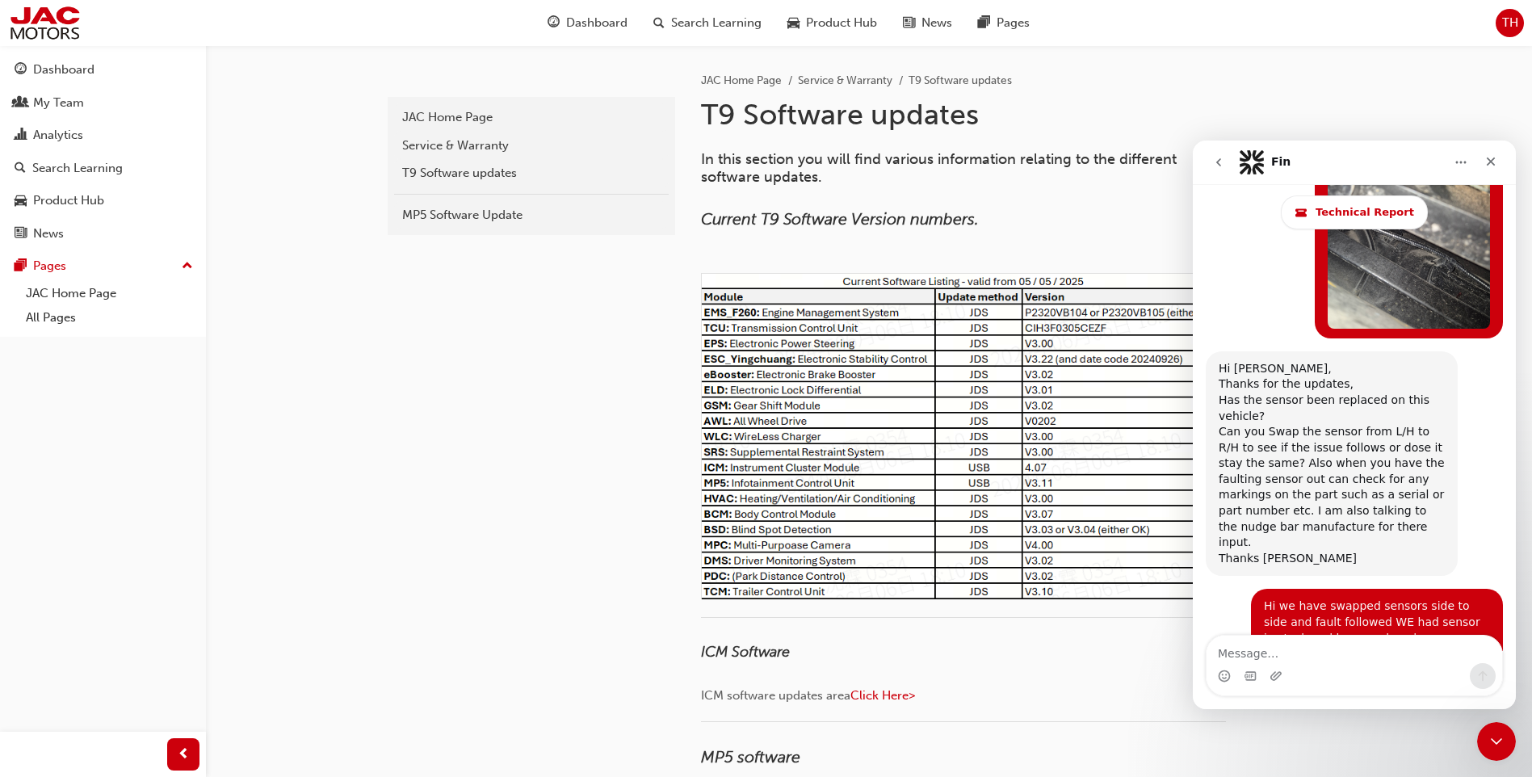
click at [1221, 165] on icon "go back" at bounding box center [1219, 162] width 13 height 13
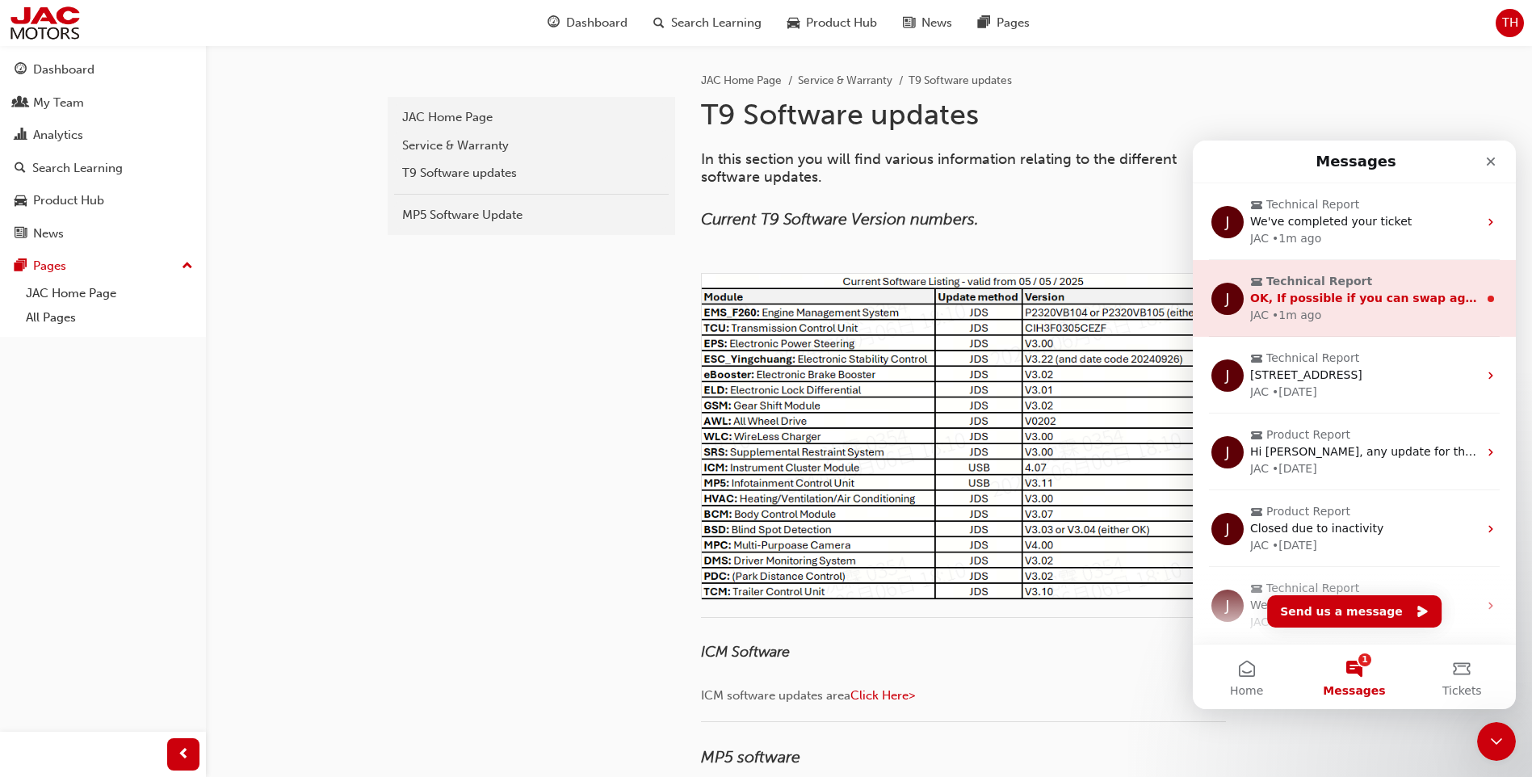
scroll to position [0, 0]
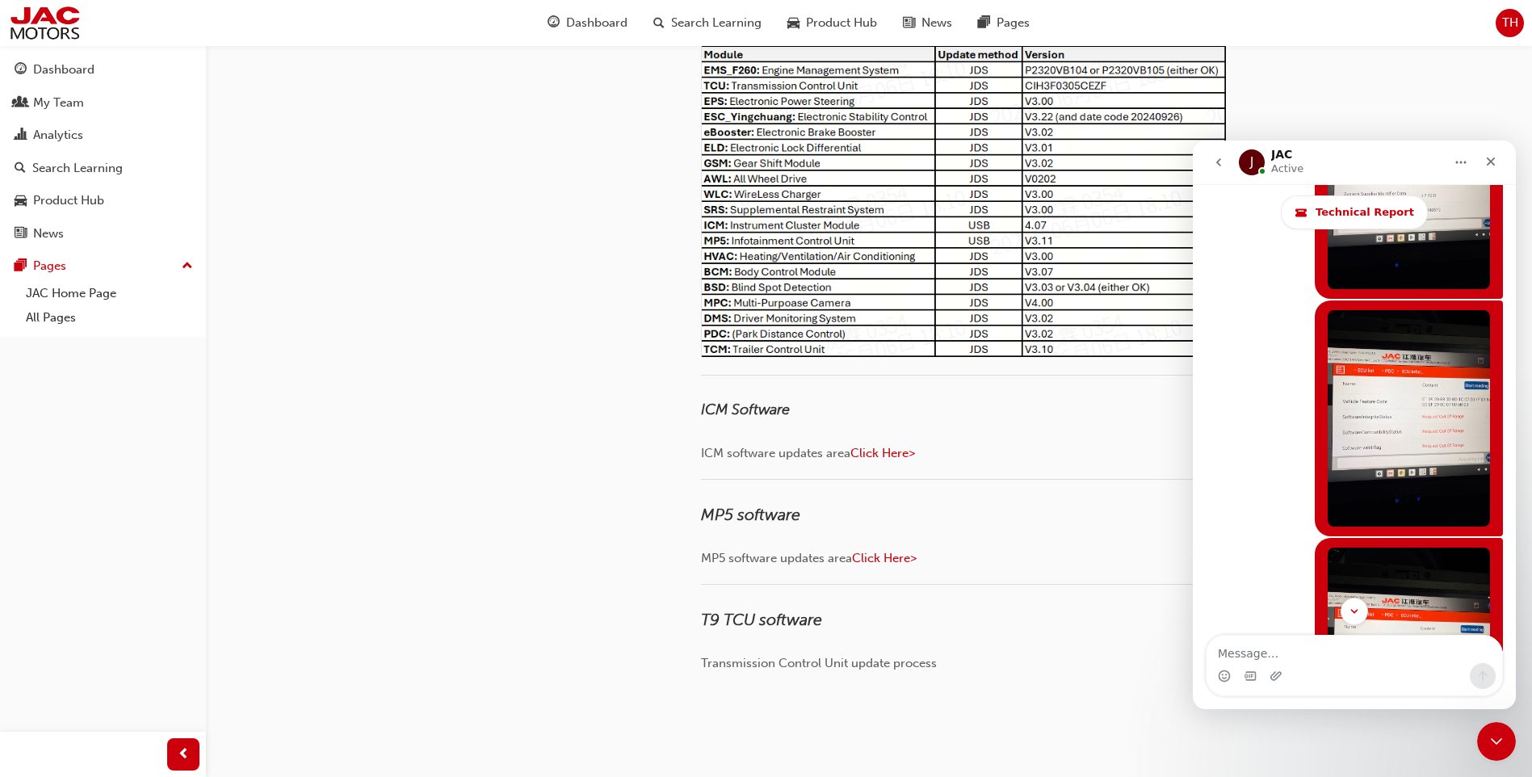
scroll to position [11249, 0]
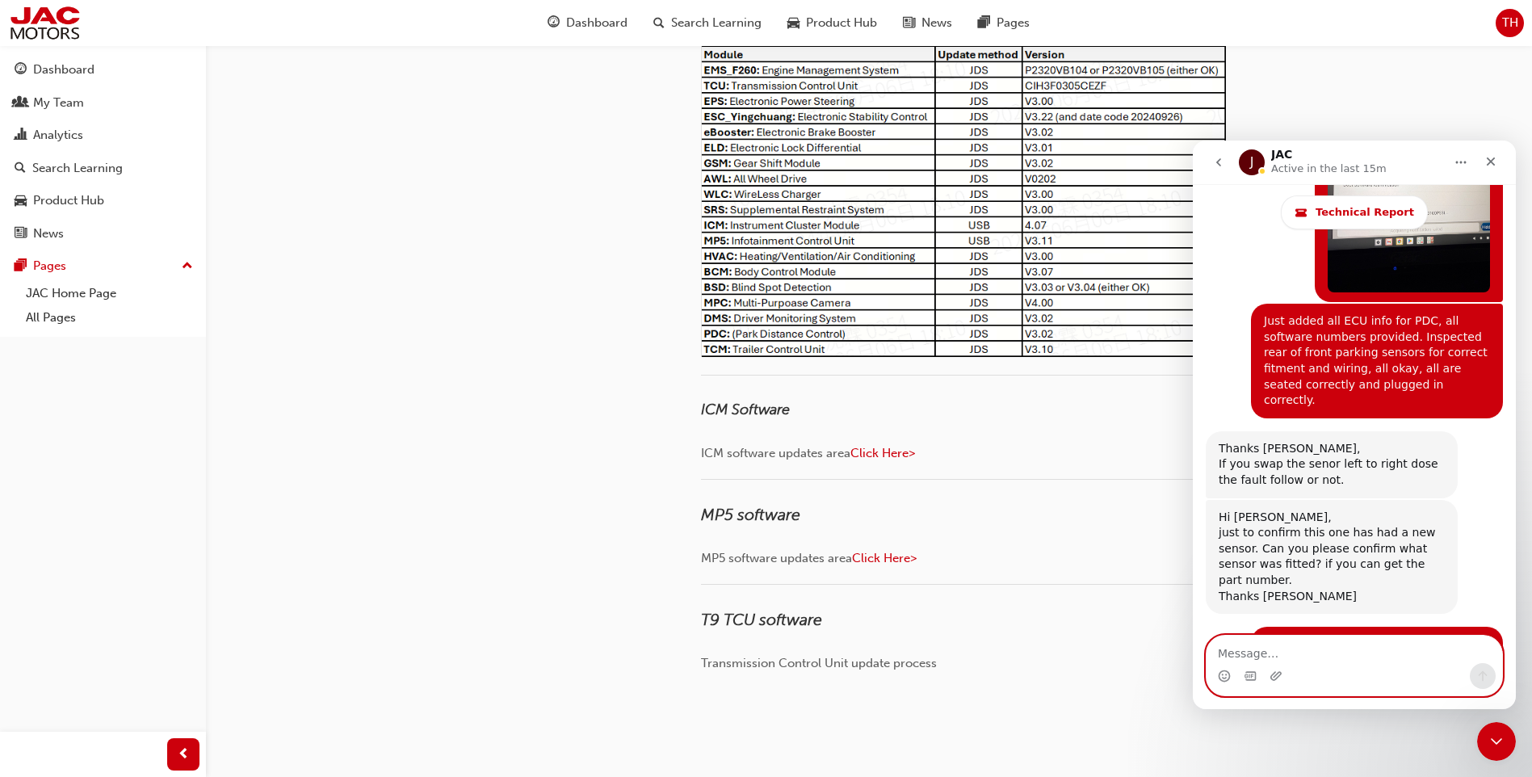
click at [1321, 647] on textarea "Message…" at bounding box center [1355, 649] width 296 height 27
